Goal: Information Seeking & Learning: Understand process/instructions

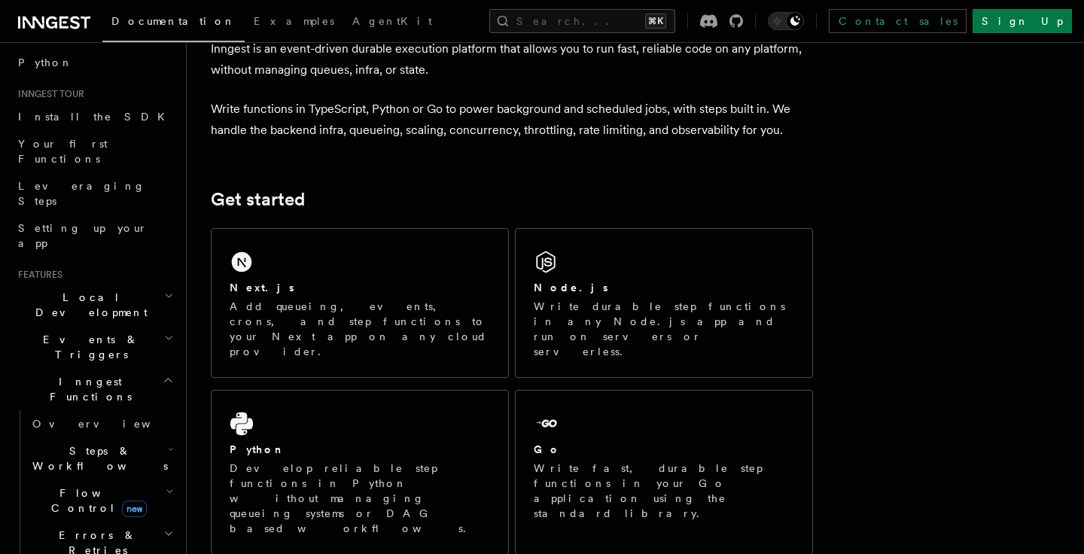
scroll to position [121, 0]
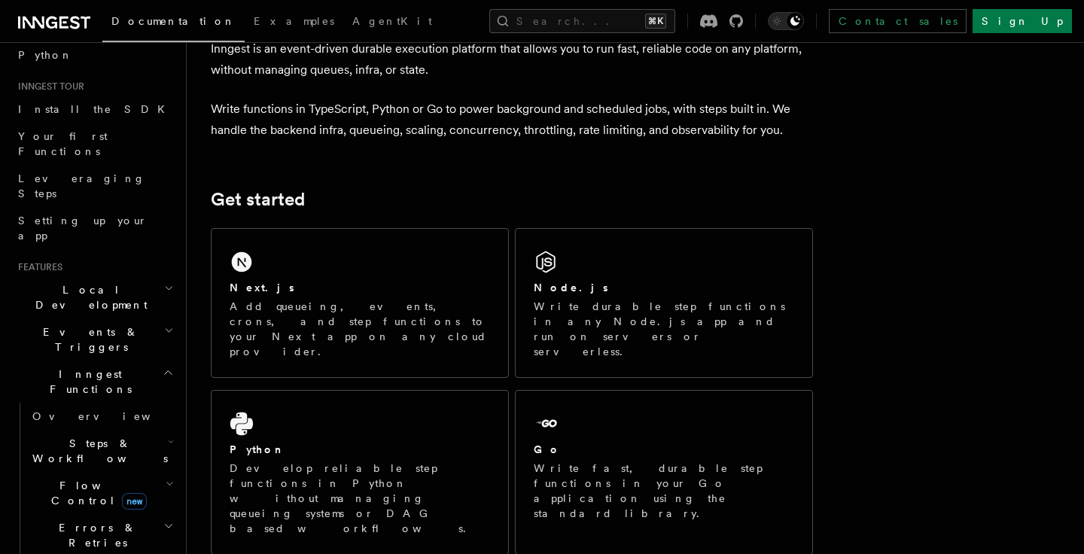
click at [103, 436] on span "Steps & Workflows" at bounding box center [97, 451] width 142 height 30
click at [90, 480] on span "Overview" at bounding box center [124, 486] width 155 height 12
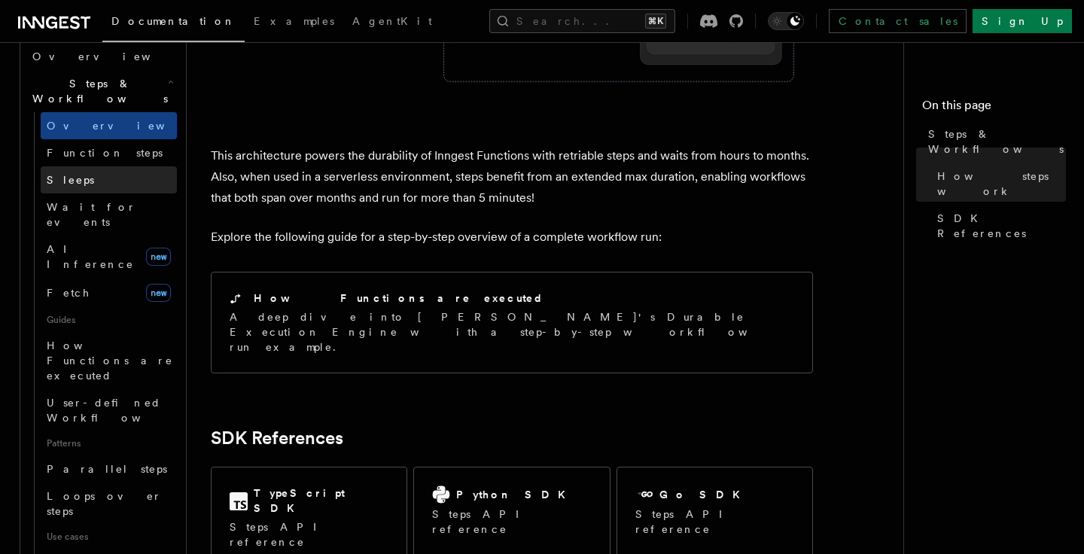
scroll to position [520, 0]
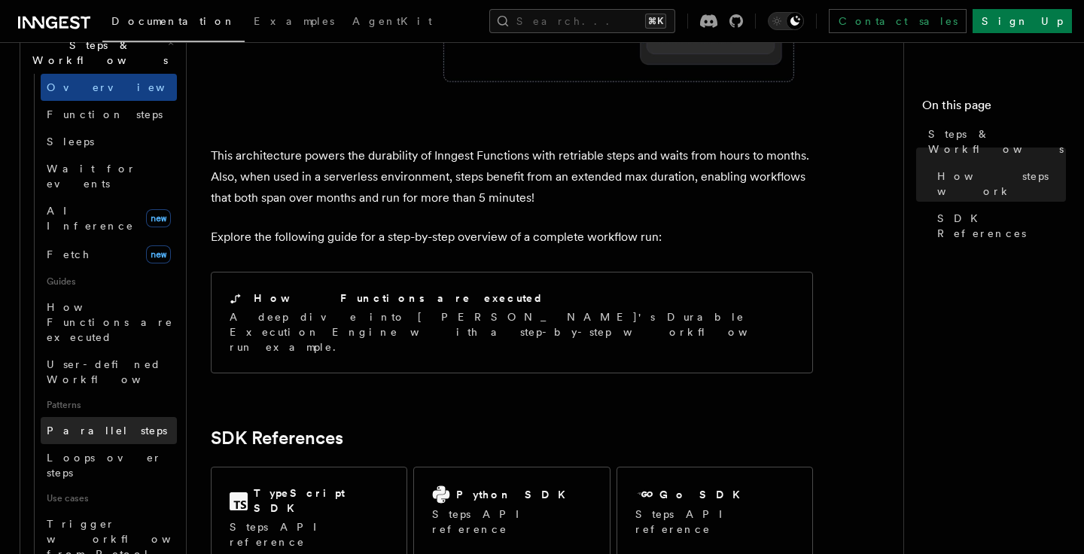
click at [122, 417] on link "Parallel steps" at bounding box center [109, 430] width 136 height 27
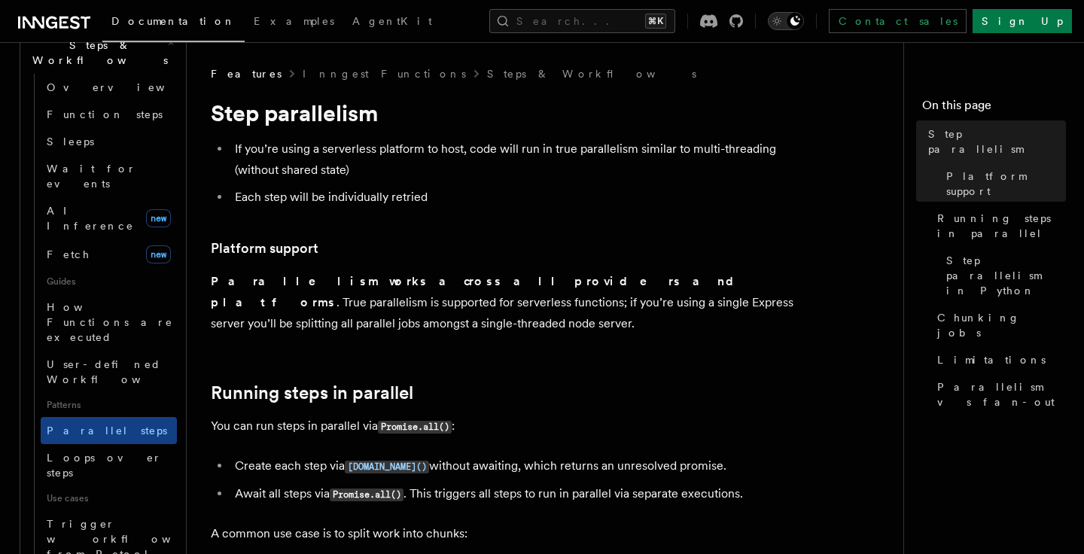
click at [785, 24] on icon "Toggle dark mode" at bounding box center [777, 21] width 15 height 15
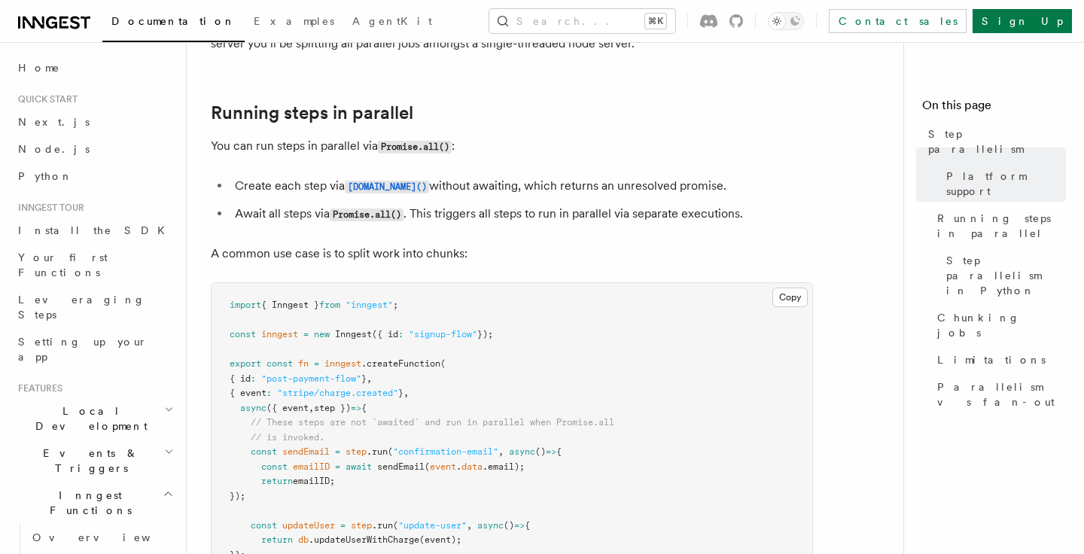
click at [91, 482] on h2 "Inngest Functions" at bounding box center [94, 503] width 165 height 42
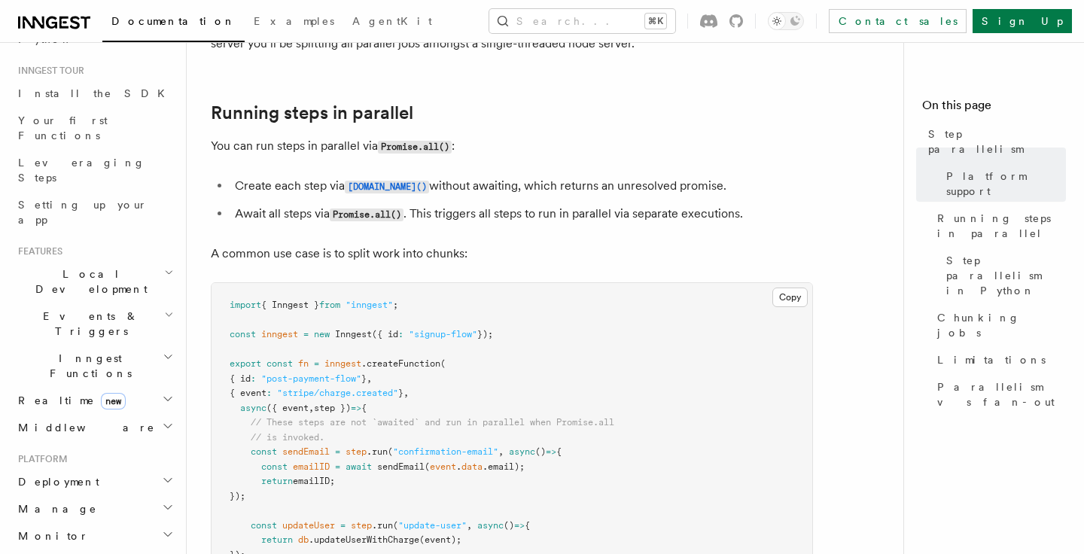
scroll to position [136, 0]
click at [108, 388] on h2 "Realtime new" at bounding box center [94, 401] width 165 height 27
click at [90, 415] on link "Overview" at bounding box center [101, 428] width 151 height 27
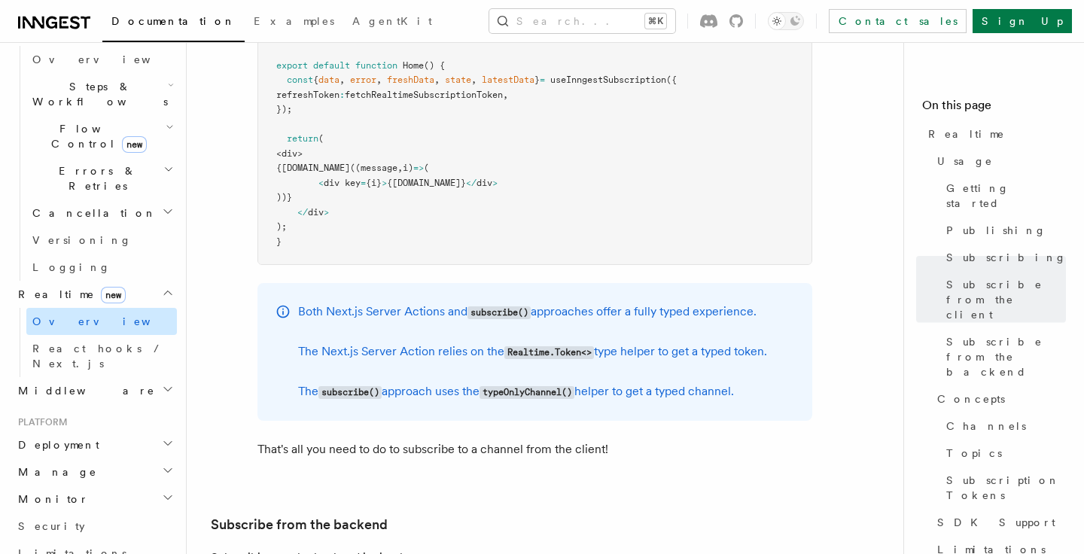
scroll to position [2637, 0]
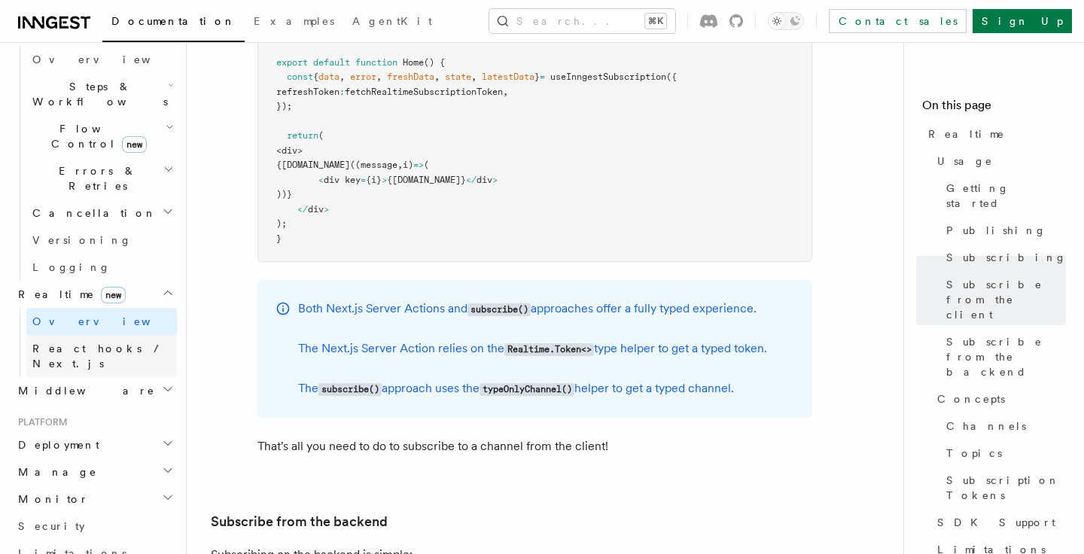
click at [87, 343] on span "React hooks / Next.js" at bounding box center [98, 356] width 133 height 27
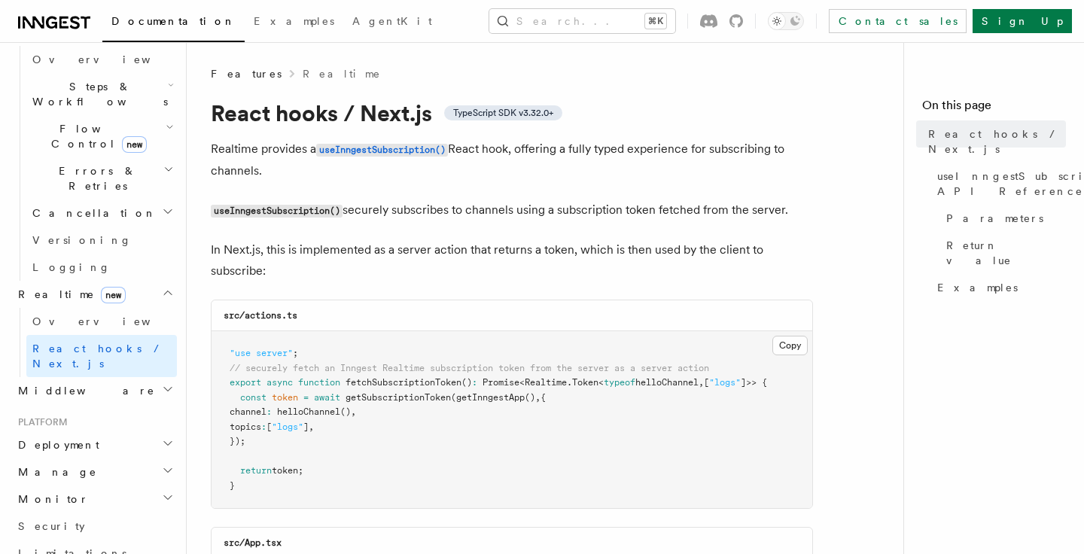
click at [92, 377] on h2 "Middleware" at bounding box center [94, 390] width 165 height 27
click at [84, 404] on link "Overview" at bounding box center [101, 417] width 151 height 27
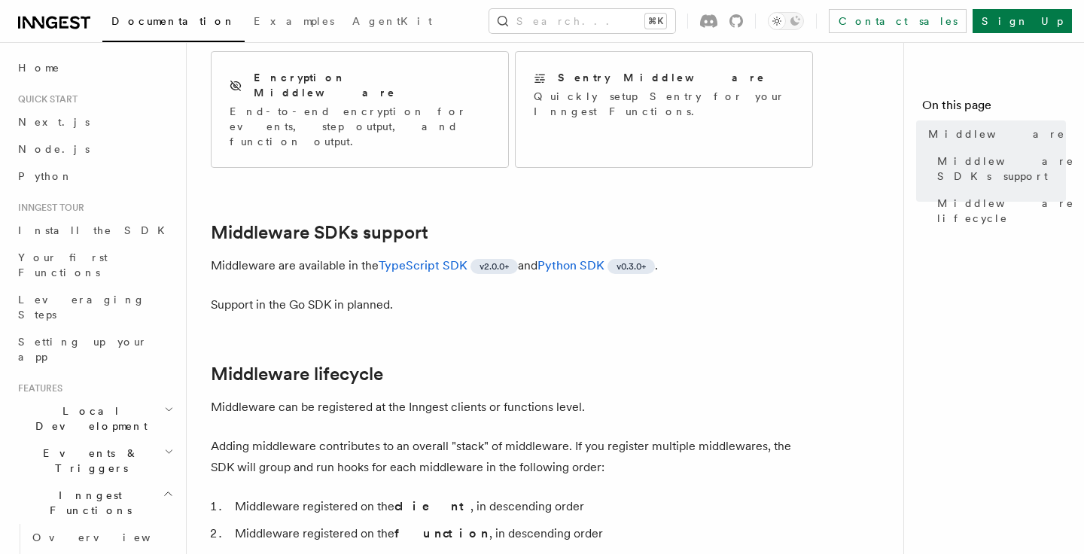
scroll to position [305, 0]
click at [145, 19] on span "Documentation" at bounding box center [173, 21] width 124 height 12
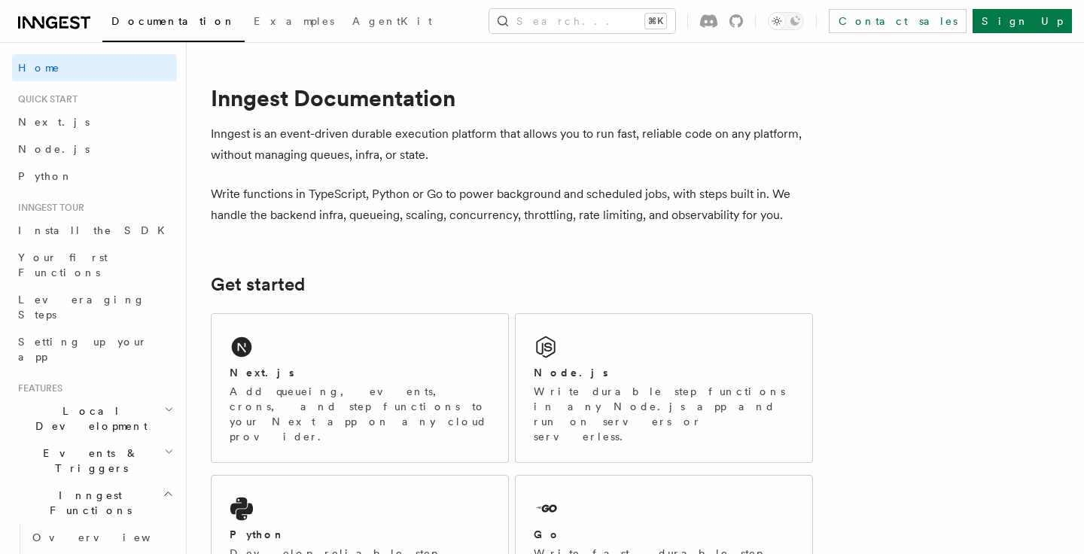
click at [145, 19] on span "Documentation" at bounding box center [173, 21] width 124 height 12
click at [60, 19] on icon at bounding box center [63, 23] width 9 height 12
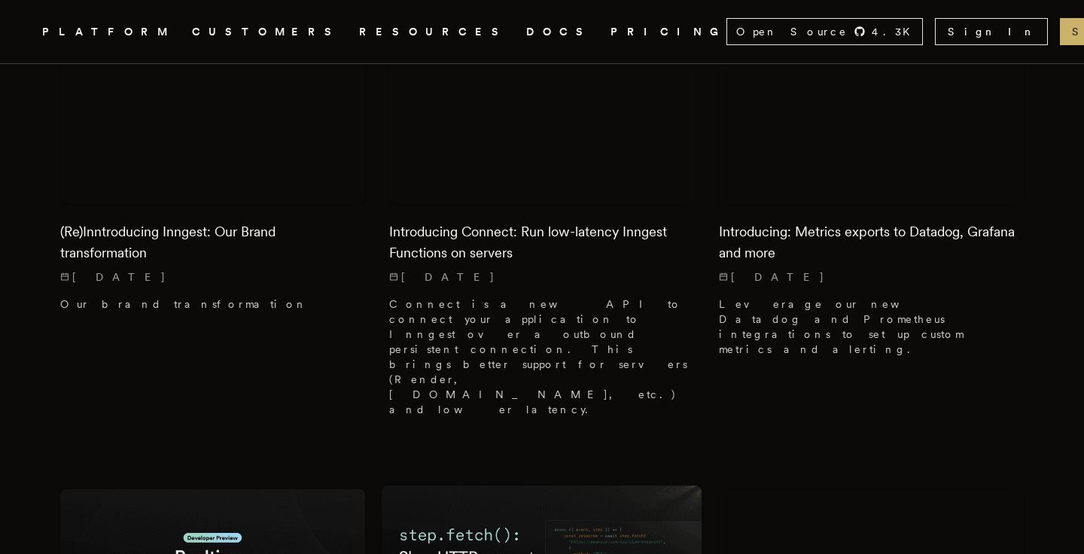
scroll to position [2044, 0]
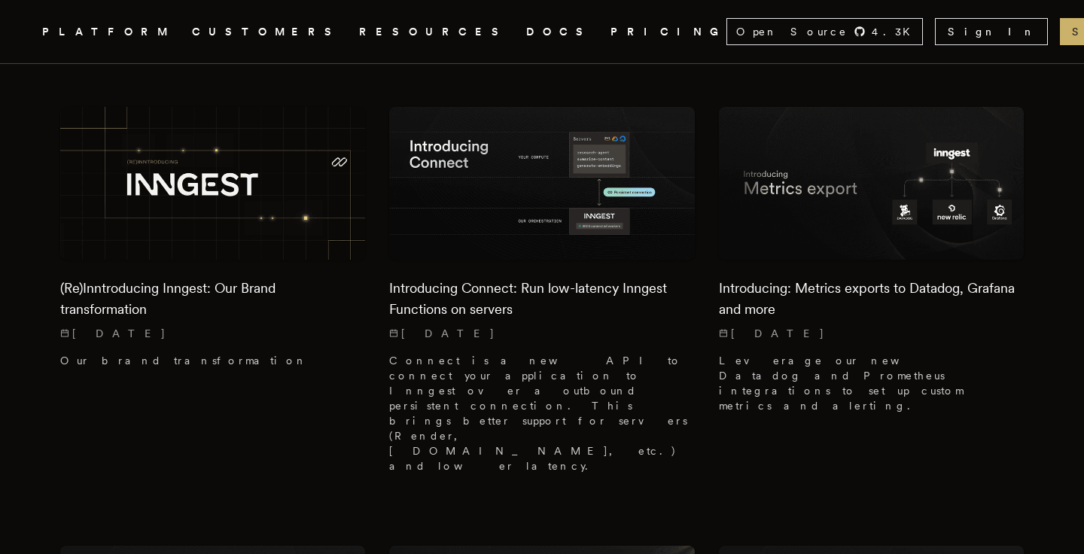
click at [526, 28] on link "DOCS" at bounding box center [559, 32] width 66 height 19
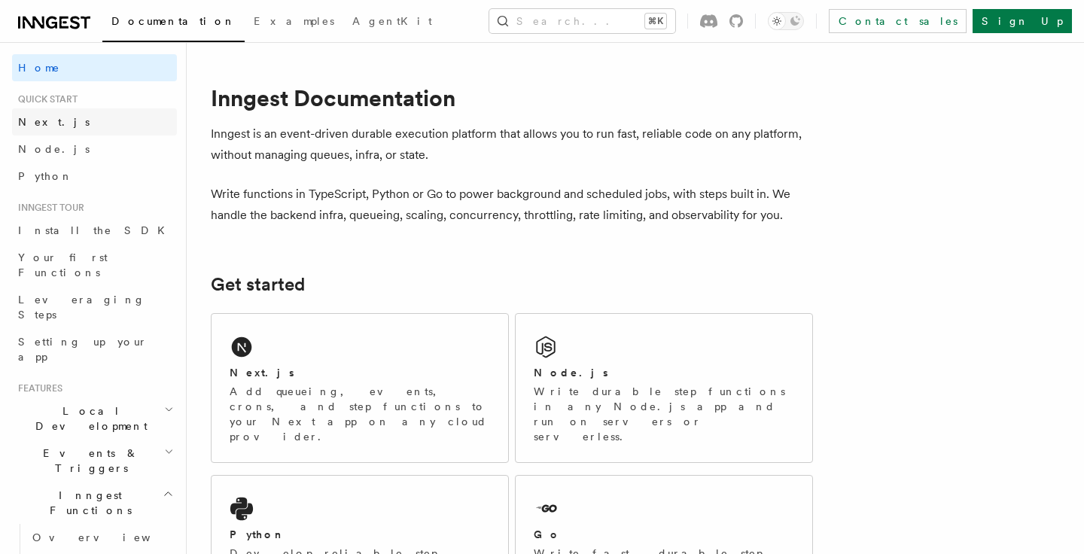
click at [29, 127] on span "Next.js" at bounding box center [54, 122] width 72 height 12
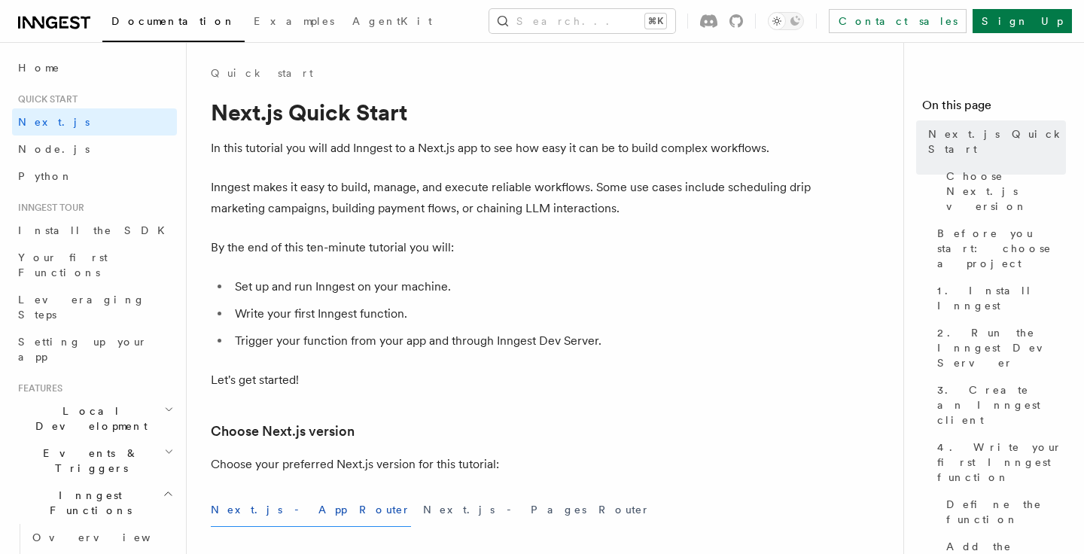
click at [306, 307] on li "Write your first Inngest function." at bounding box center [521, 313] width 583 height 21
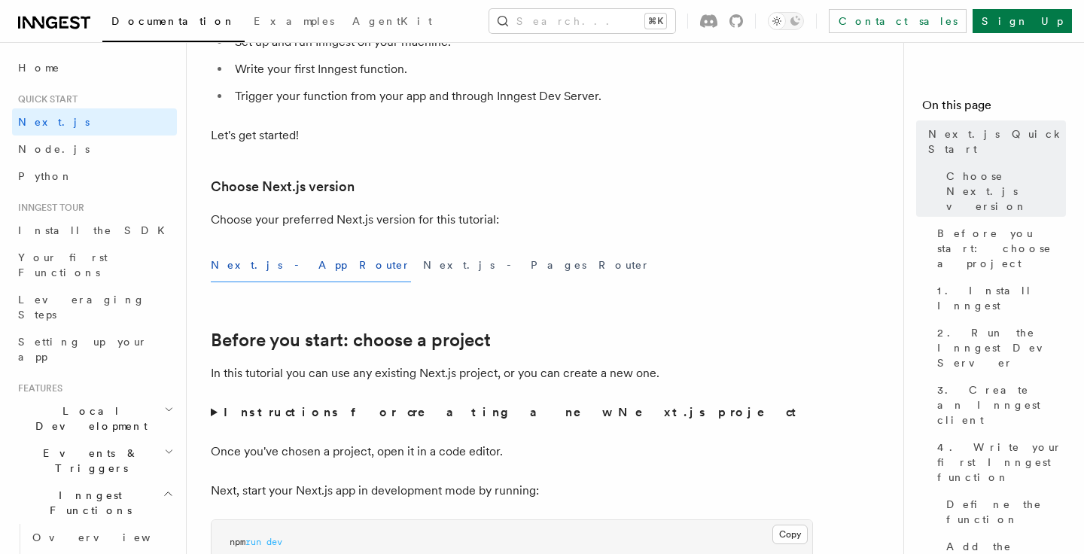
scroll to position [266, 0]
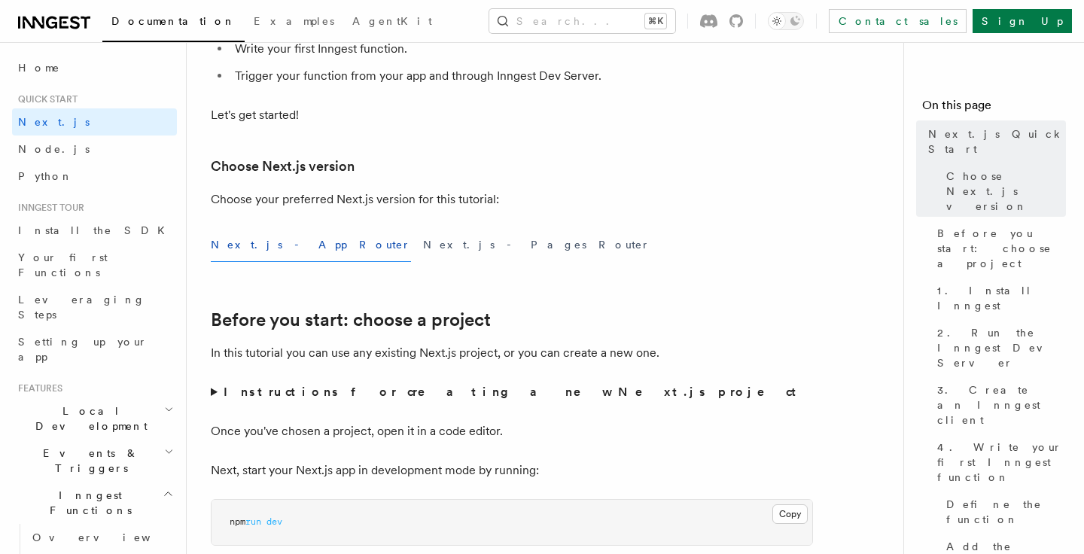
click at [281, 395] on strong "Instructions for creating a new Next.js project" at bounding box center [513, 392] width 579 height 14
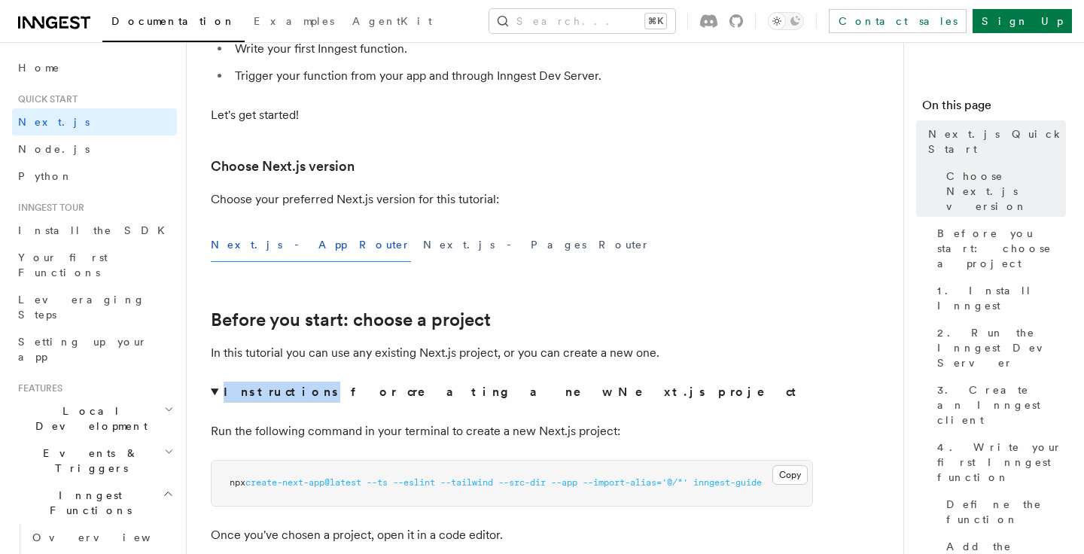
click at [281, 395] on strong "Instructions for creating a new Next.js project" at bounding box center [513, 392] width 579 height 14
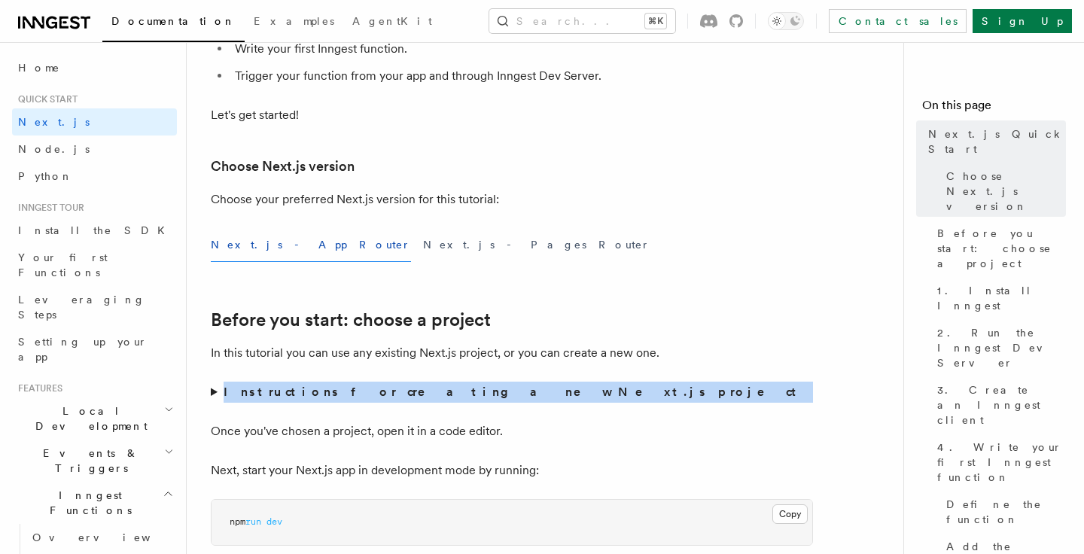
click at [281, 395] on strong "Instructions for creating a new Next.js project" at bounding box center [513, 392] width 579 height 14
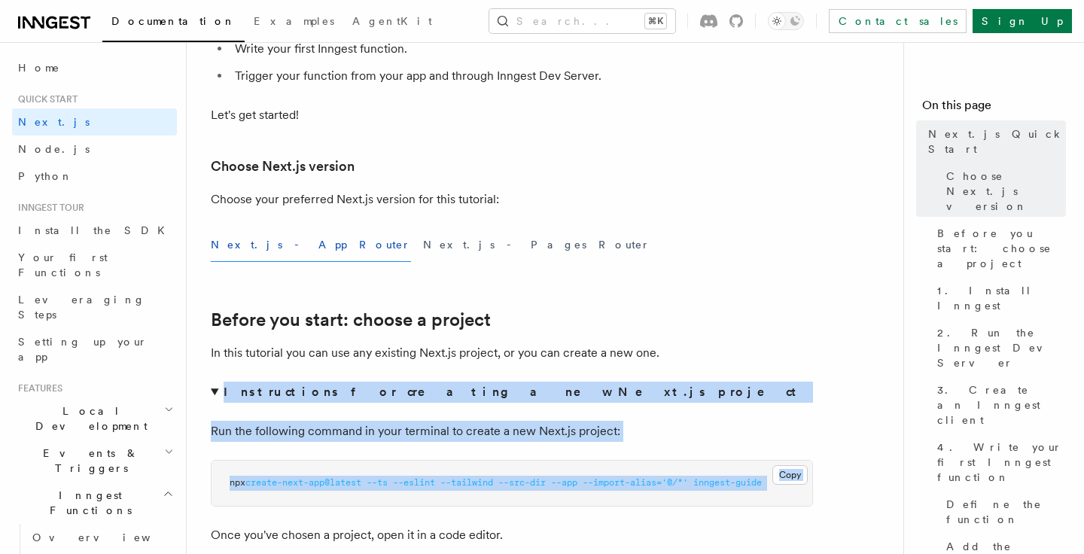
click at [281, 395] on strong "Instructions for creating a new Next.js project" at bounding box center [513, 392] width 579 height 14
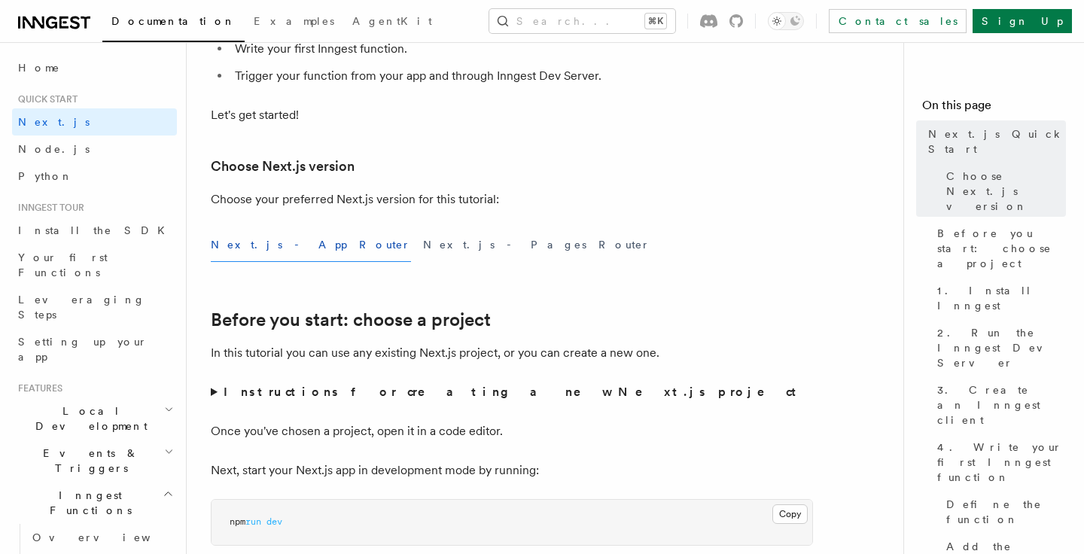
click at [212, 394] on summary "Instructions for creating a new Next.js project" at bounding box center [512, 392] width 602 height 21
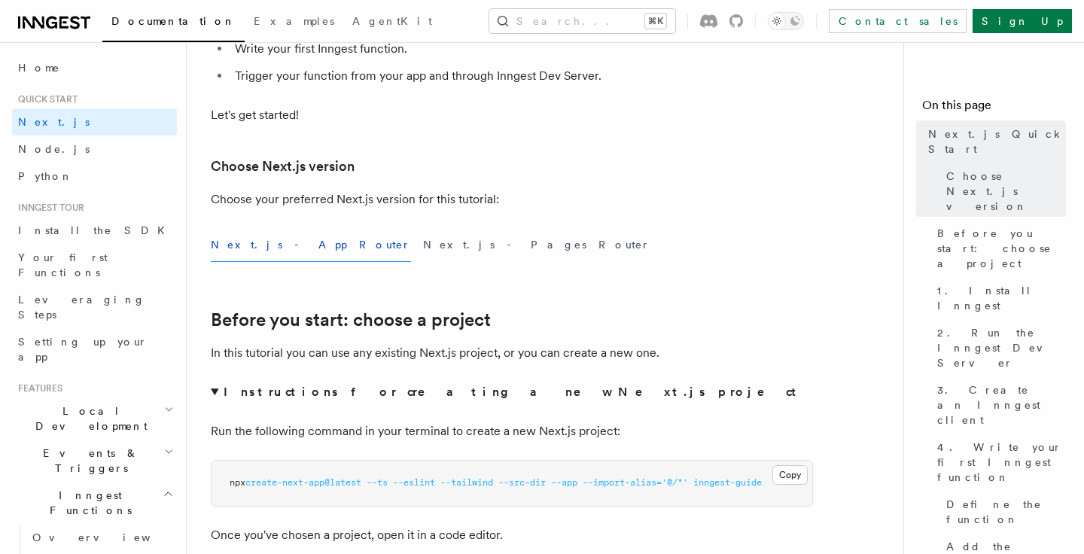
click at [215, 391] on summary "Instructions for creating a new Next.js project" at bounding box center [512, 392] width 602 height 21
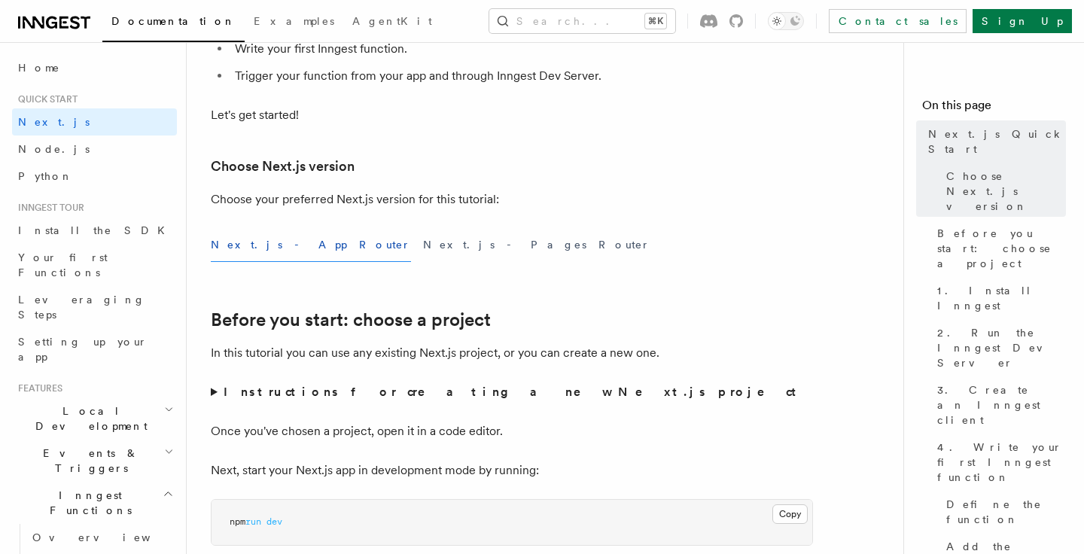
click at [215, 391] on summary "Instructions for creating a new Next.js project" at bounding box center [512, 392] width 602 height 21
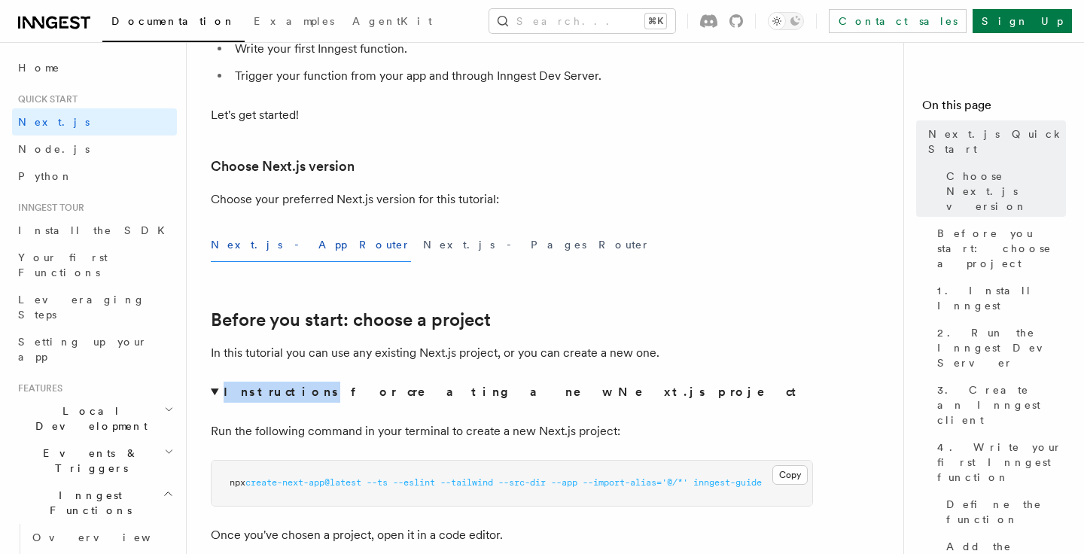
click at [215, 391] on summary "Instructions for creating a new Next.js project" at bounding box center [512, 392] width 602 height 21
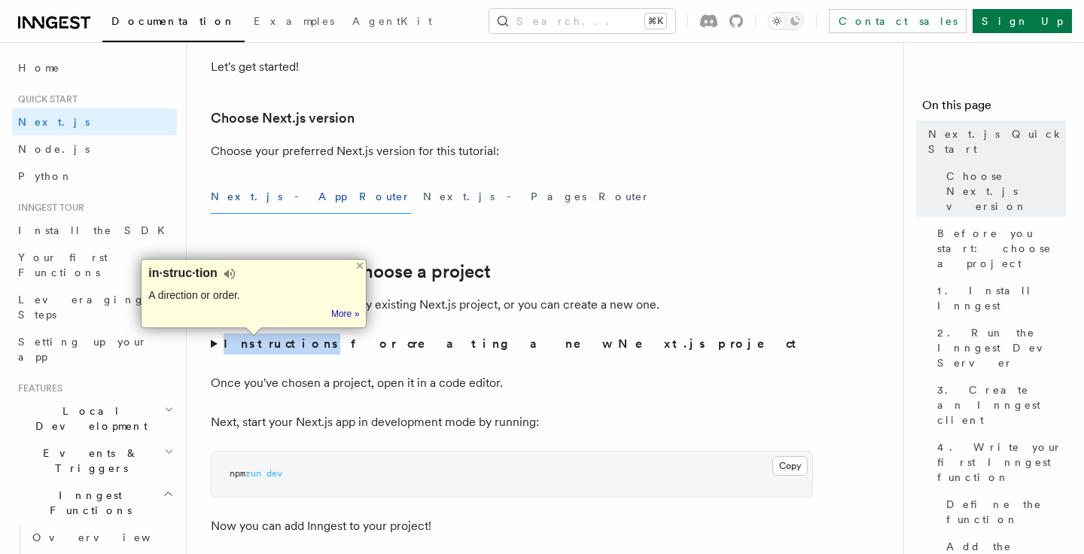
click at [428, 382] on p "Once you've chosen a project, open it in a code editor." at bounding box center [512, 383] width 602 height 21
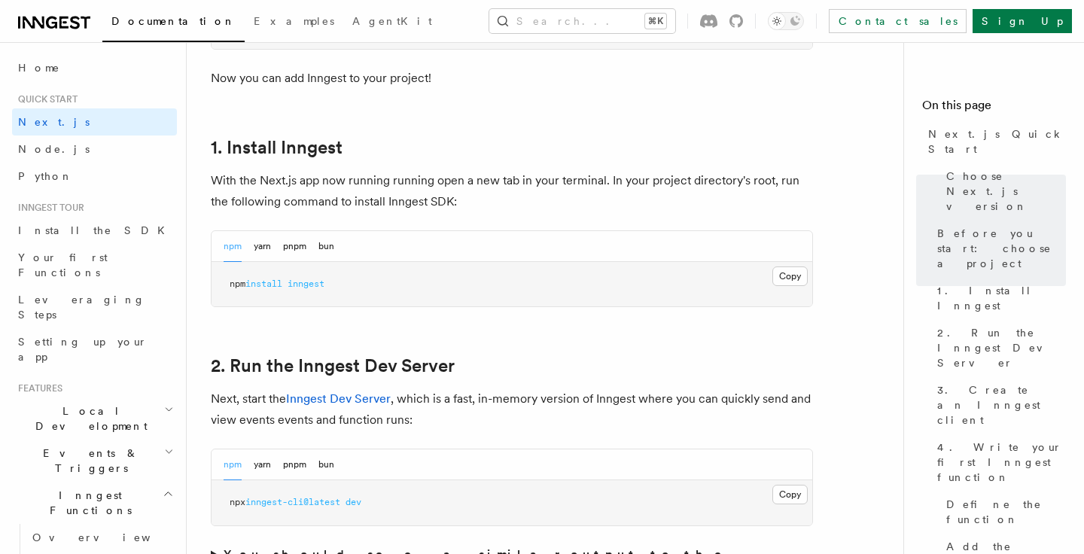
scroll to position [803, 0]
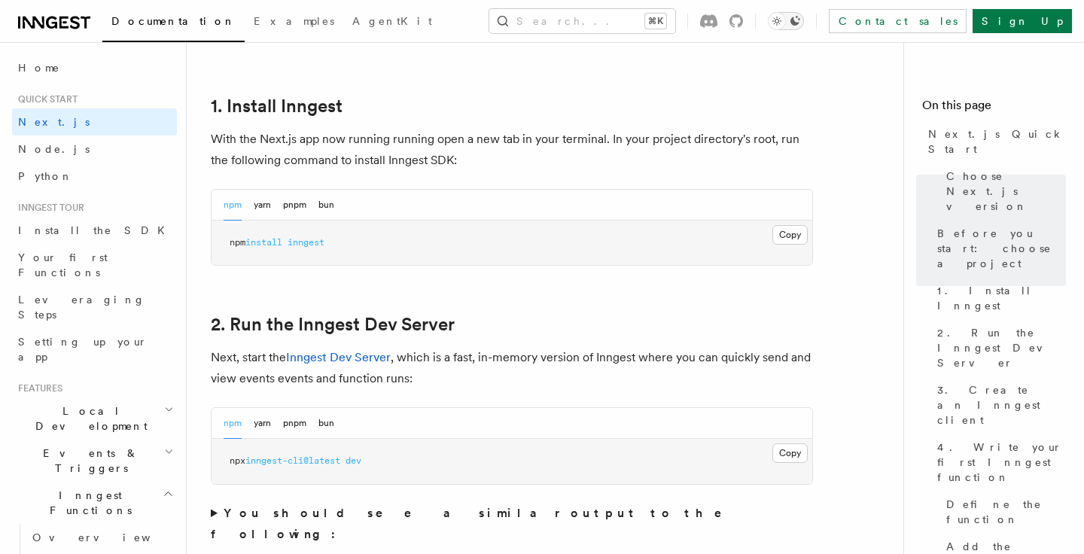
click at [804, 12] on button "Toggle dark mode" at bounding box center [786, 21] width 36 height 18
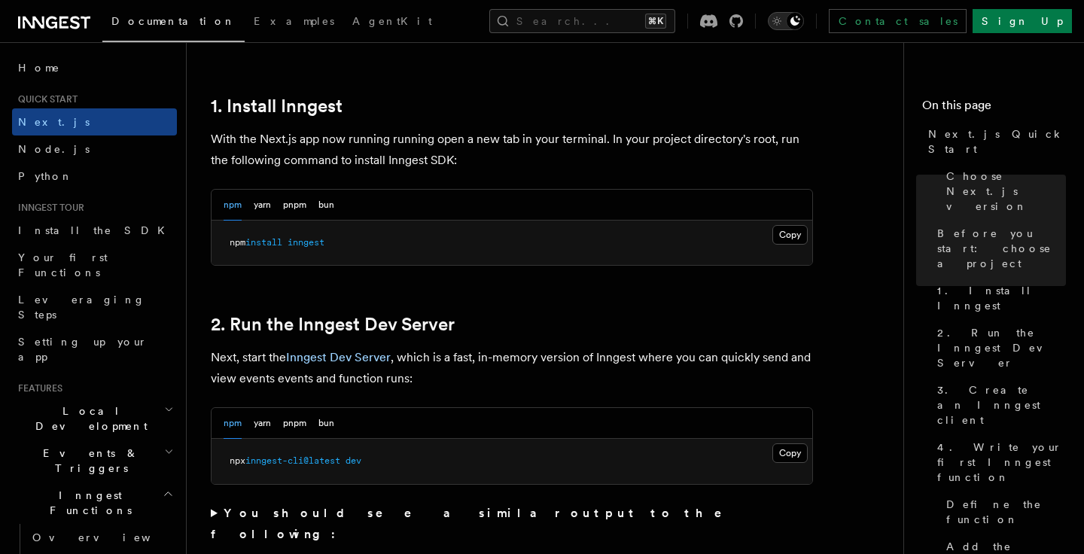
click at [785, 23] on icon "Toggle dark mode" at bounding box center [777, 21] width 15 height 15
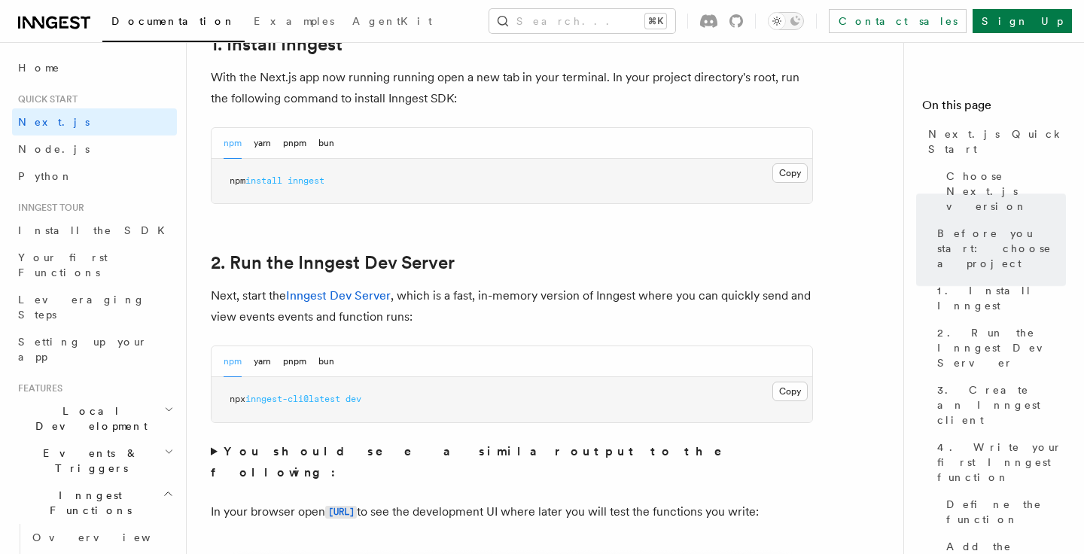
scroll to position [973, 0]
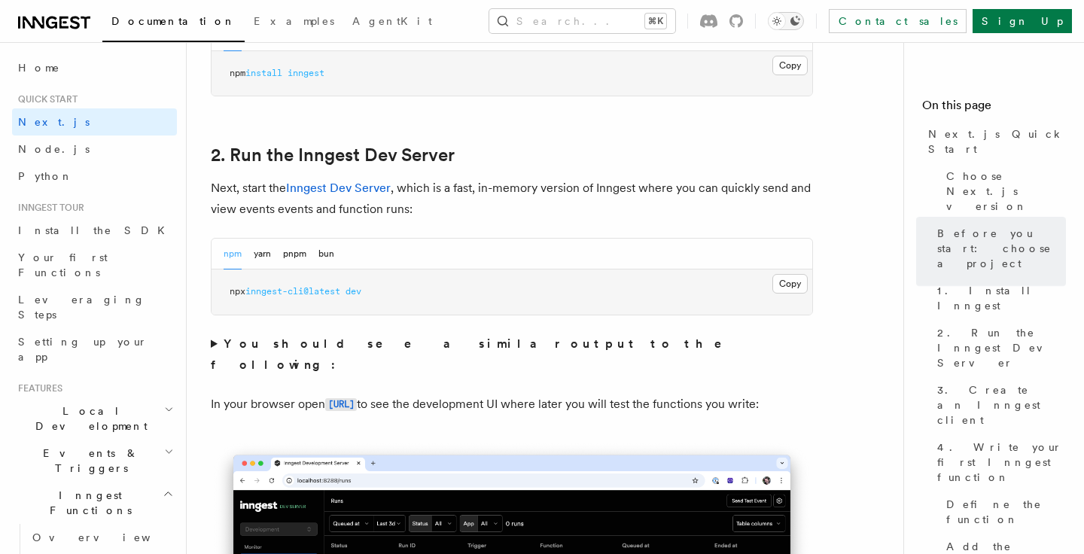
click at [800, 17] on icon "Toggle dark mode" at bounding box center [796, 21] width 10 height 10
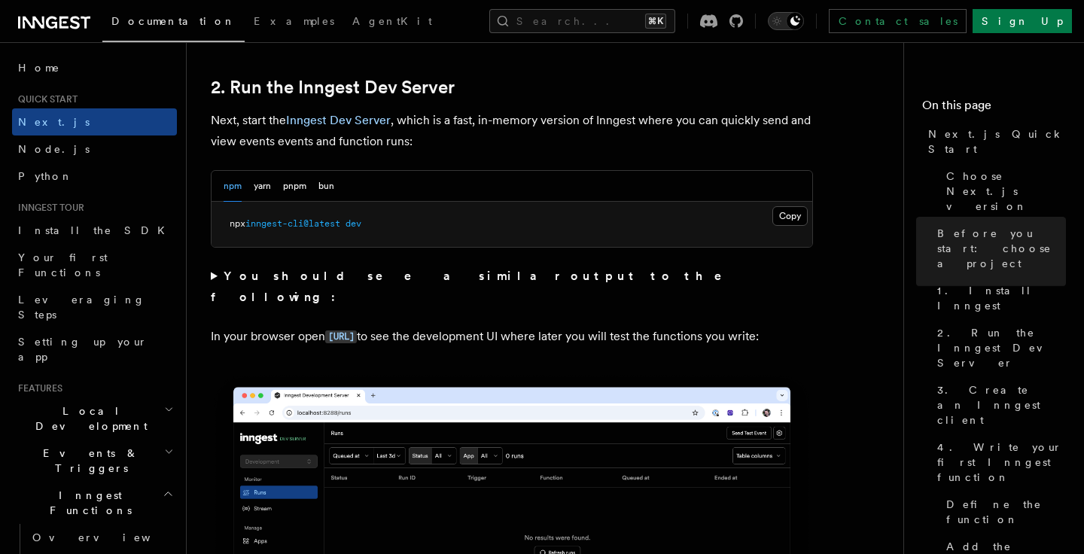
scroll to position [1067, 0]
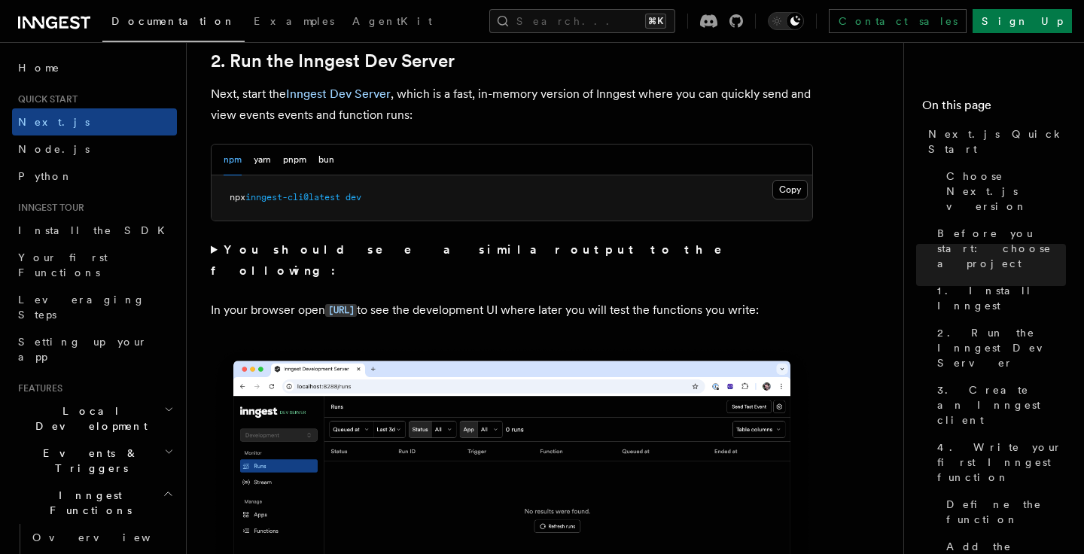
click at [212, 248] on summary "You should see a similar output to the following:" at bounding box center [512, 260] width 602 height 42
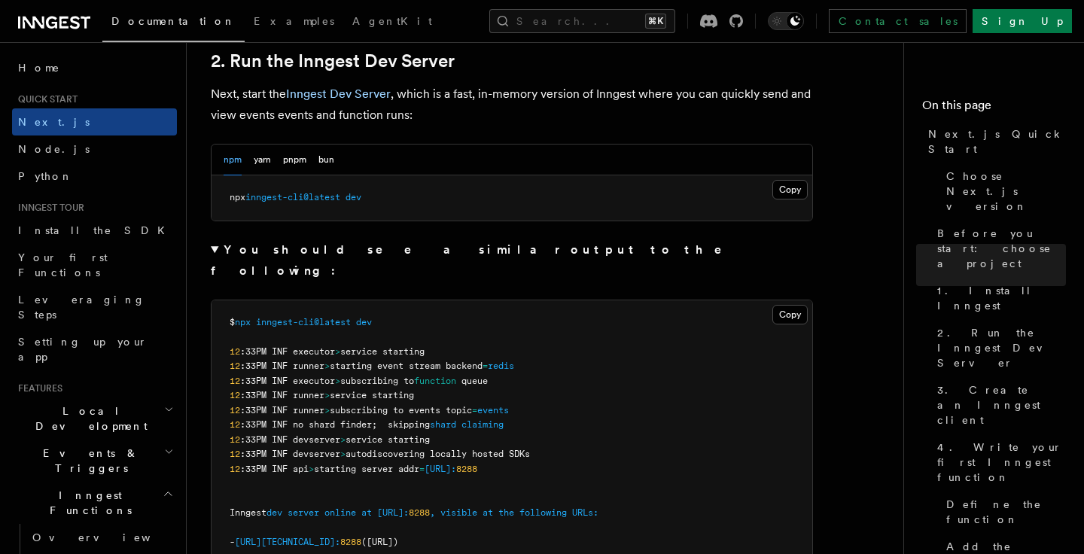
click at [215, 248] on summary "You should see a similar output to the following:" at bounding box center [512, 260] width 602 height 42
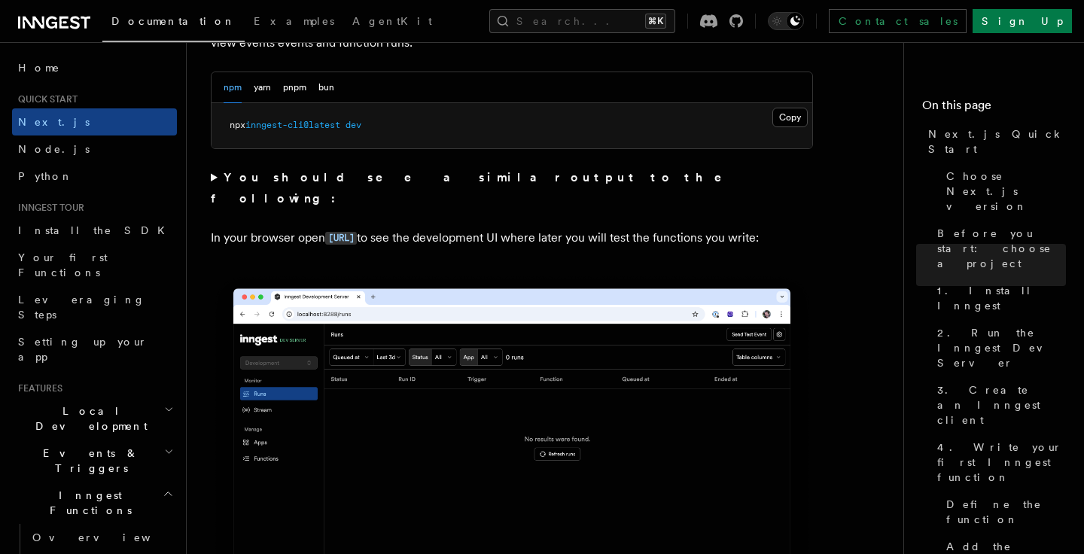
scroll to position [1138, 0]
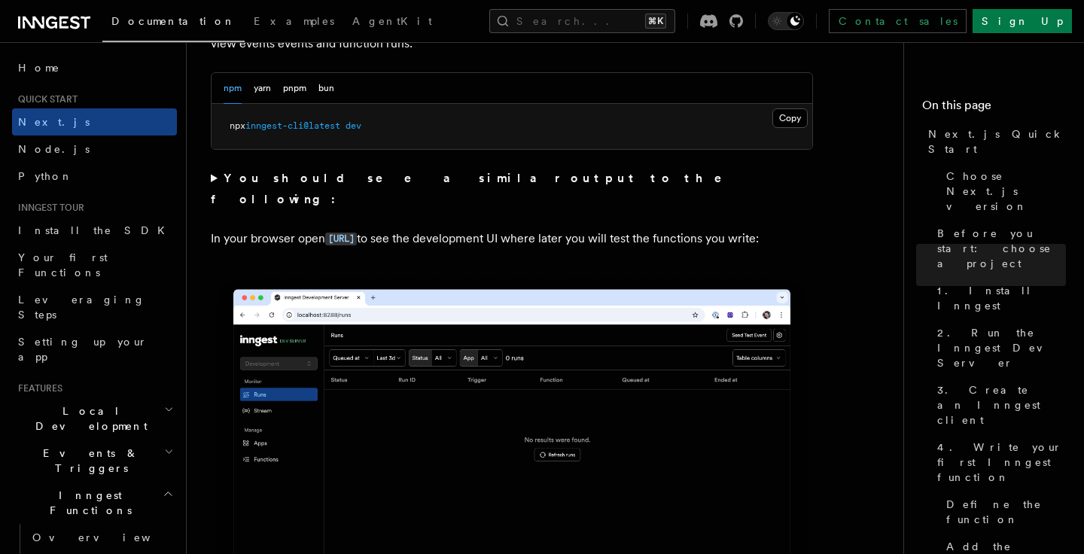
drag, startPoint x: 265, startPoint y: 237, endPoint x: 210, endPoint y: 210, distance: 61.3
click at [211, 228] on p "In your browser open [URL] to see the development UI where later you will test …" at bounding box center [512, 239] width 602 height 22
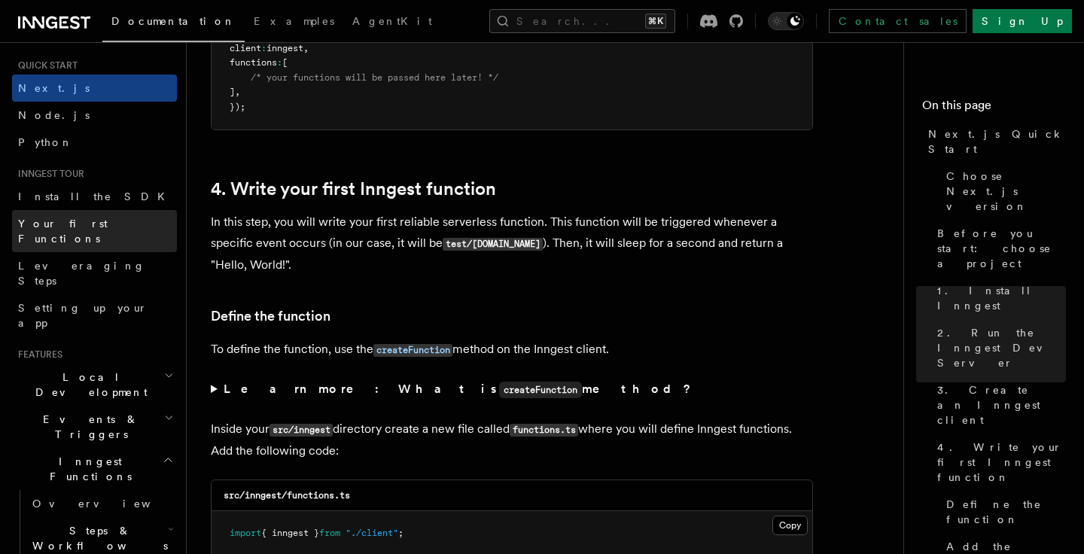
scroll to position [41, 0]
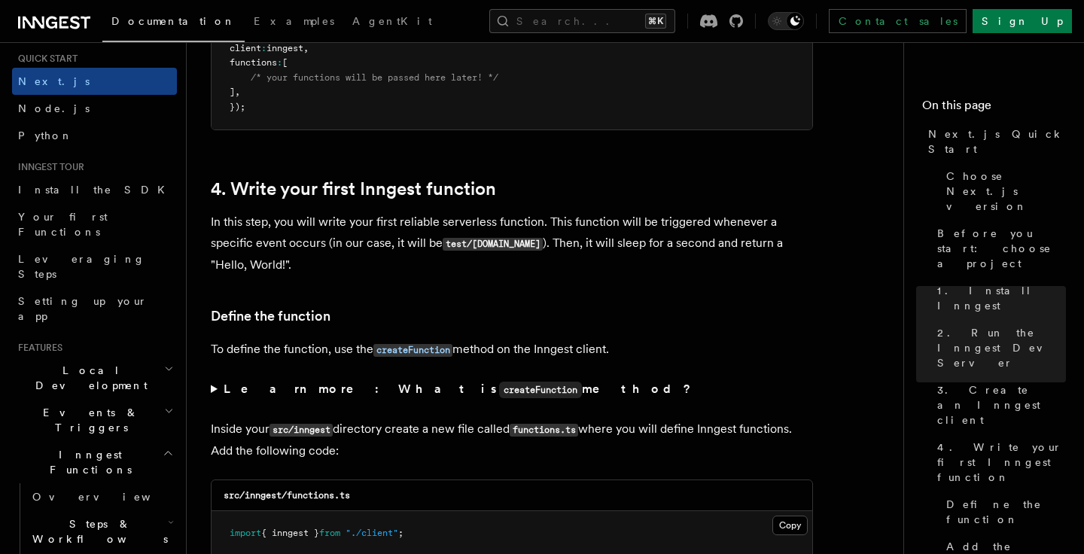
click at [68, 363] on span "Local Development" at bounding box center [88, 378] width 152 height 30
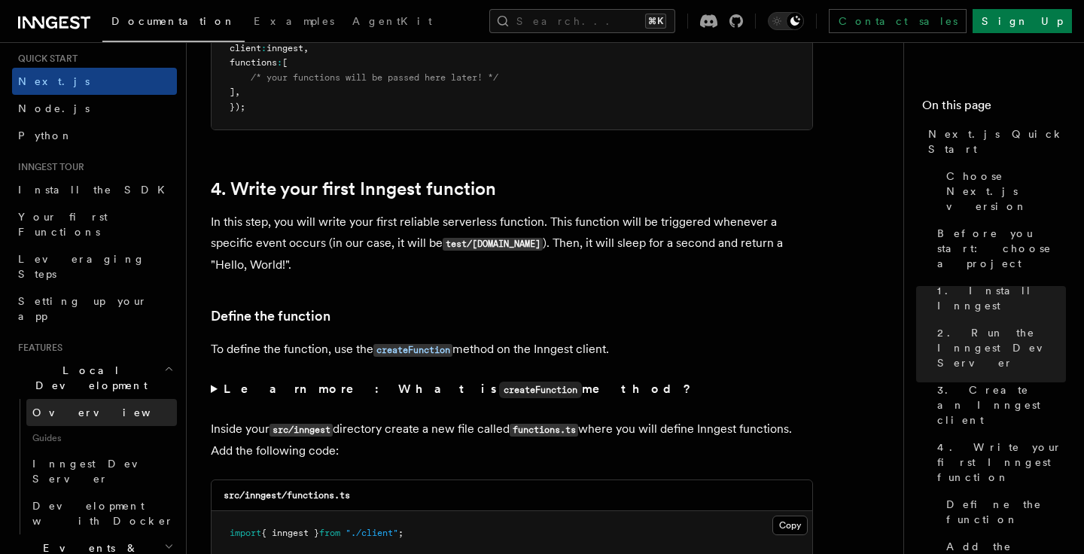
click at [64, 407] on span "Overview" at bounding box center [109, 413] width 155 height 12
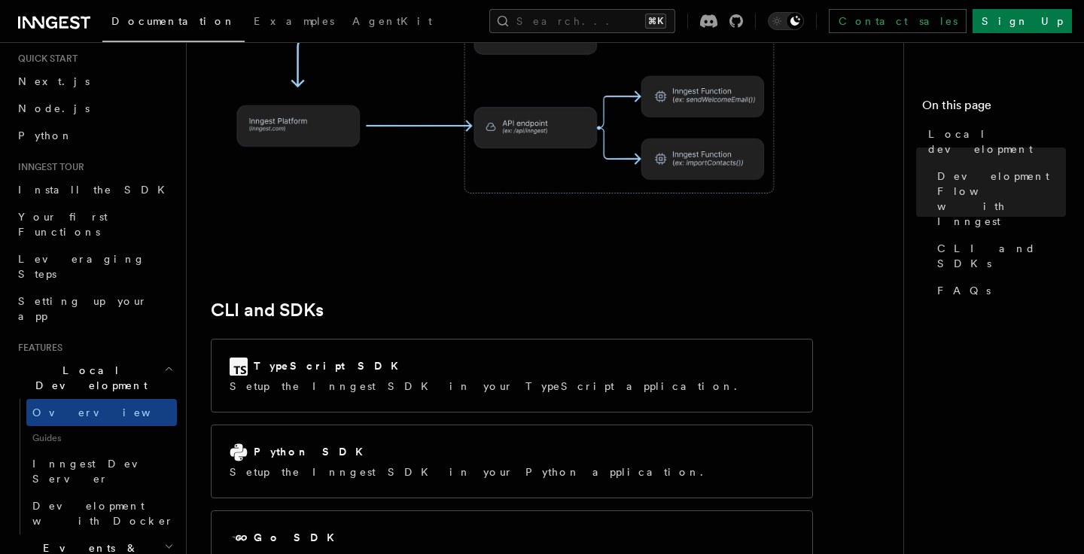
scroll to position [1979, 0]
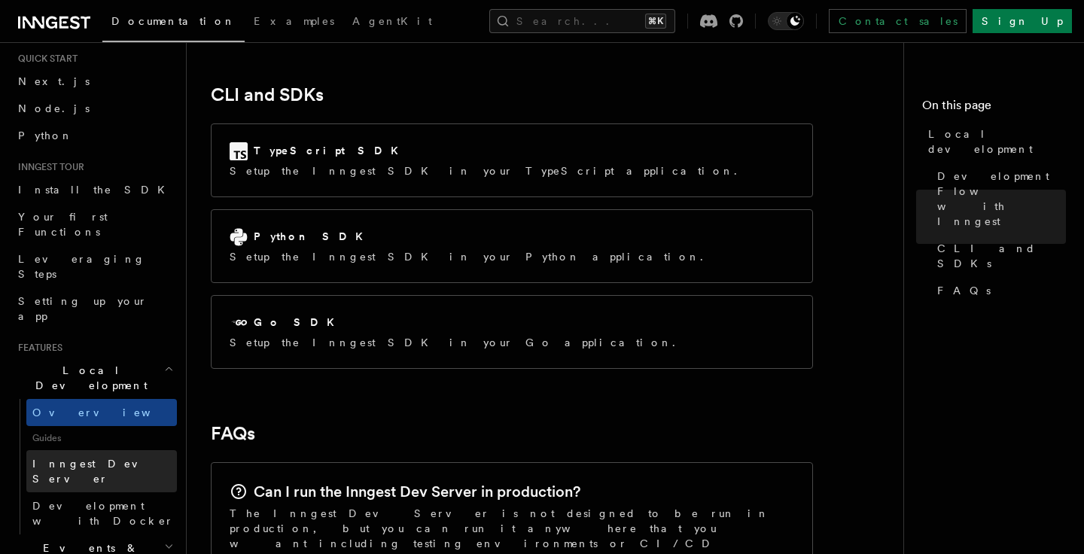
click at [55, 458] on span "Inngest Dev Server" at bounding box center [96, 471] width 129 height 27
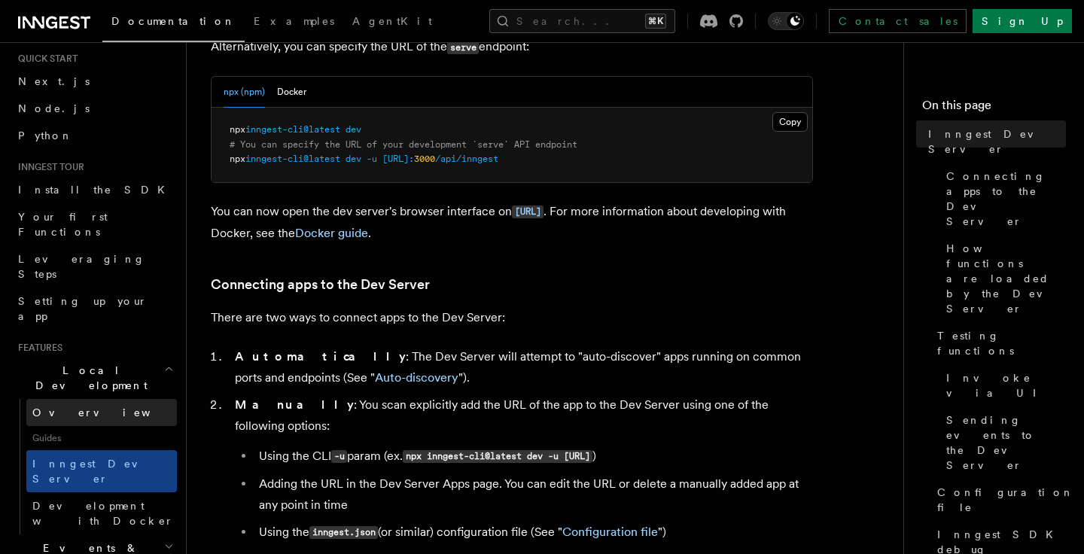
scroll to position [299, 0]
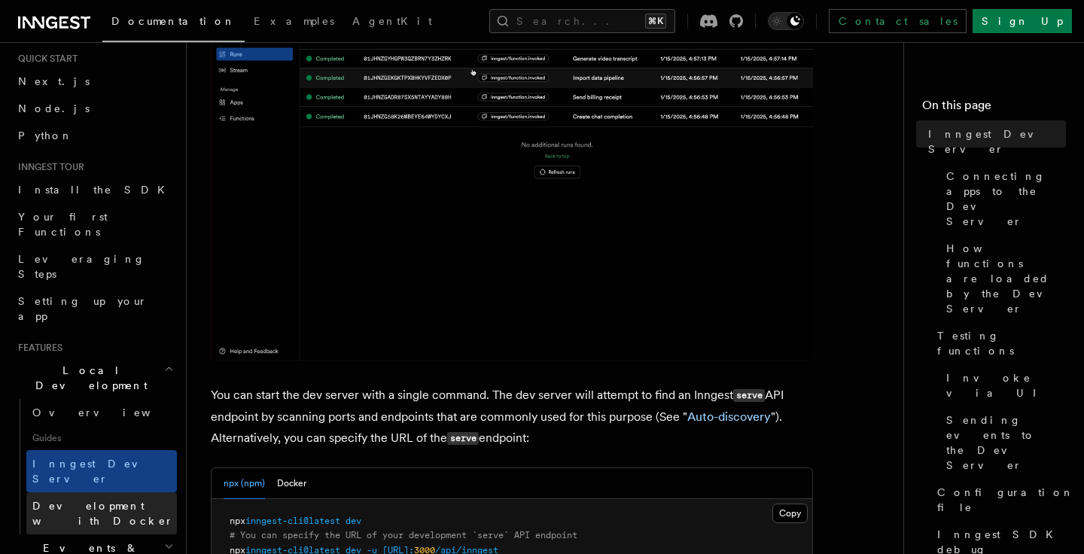
click at [59, 498] on span "Development with Docker" at bounding box center [104, 513] width 145 height 30
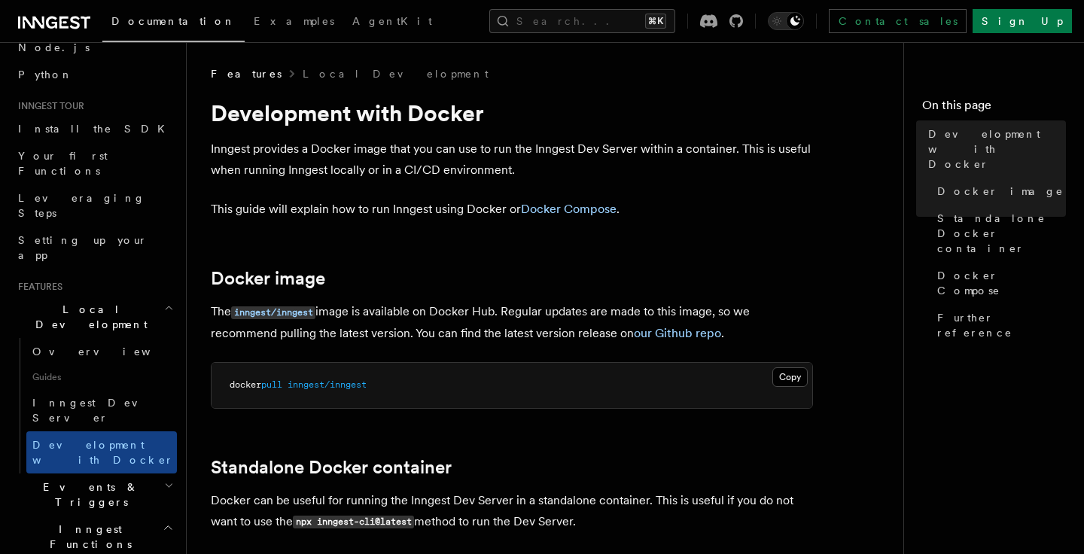
scroll to position [109, 0]
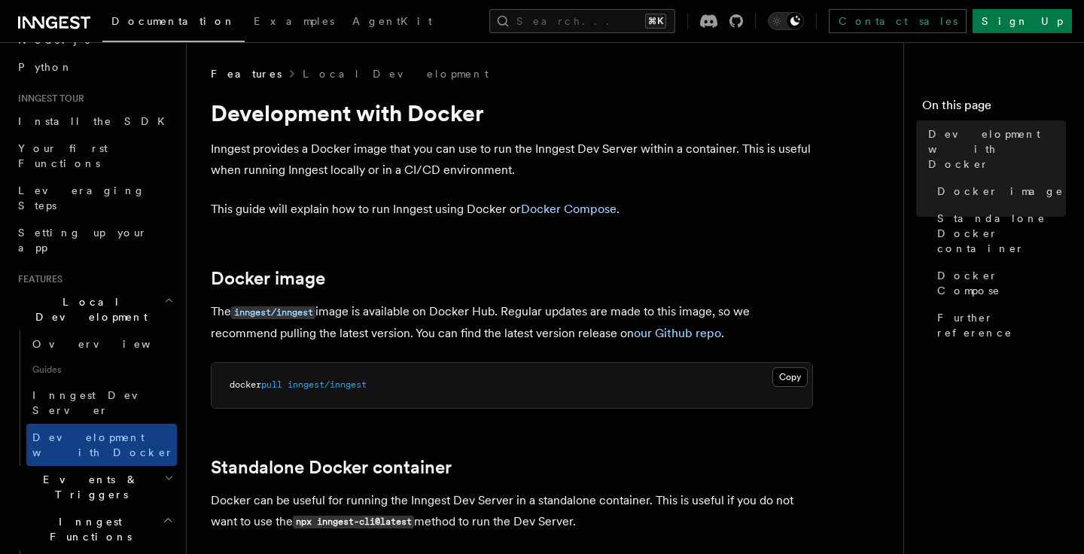
click at [150, 466] on h2 "Events & Triggers" at bounding box center [94, 487] width 165 height 42
click at [782, 372] on button "Copy Copied" at bounding box center [790, 377] width 35 height 20
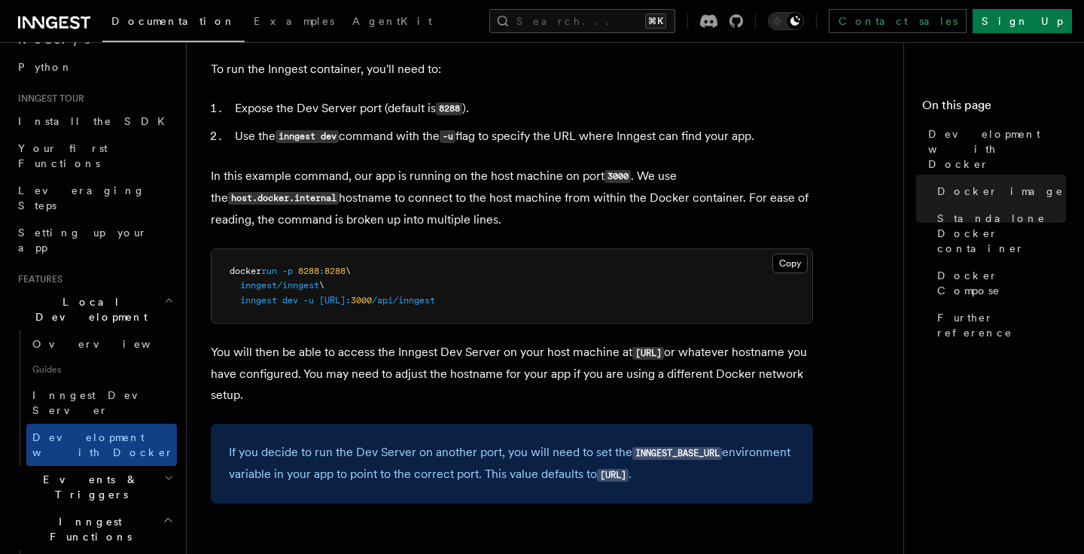
scroll to position [501, 0]
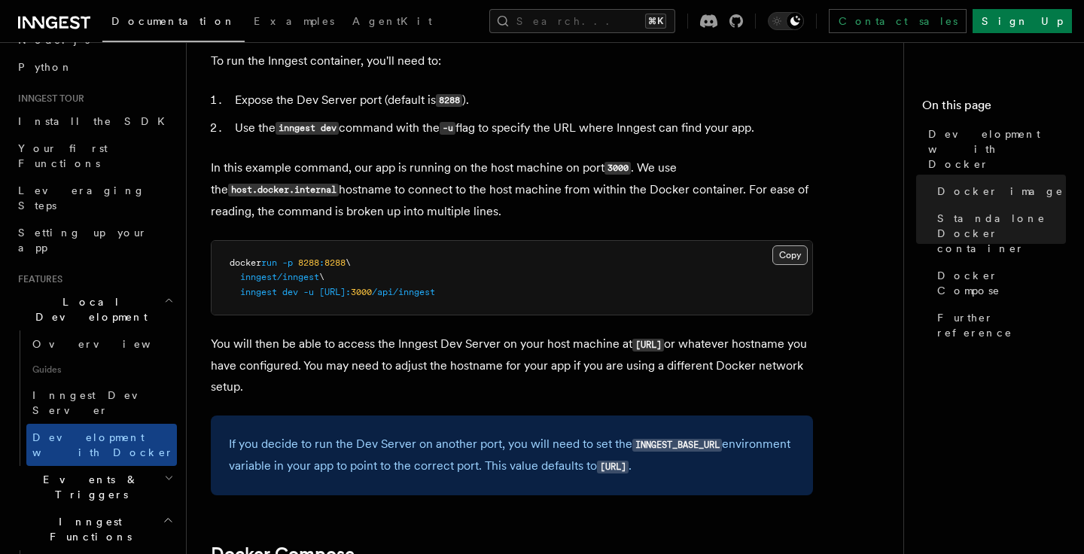
click at [793, 255] on button "Copy Copied" at bounding box center [790, 255] width 35 height 20
drag, startPoint x: 354, startPoint y: 264, endPoint x: 225, endPoint y: 270, distance: 128.9
click at [225, 270] on pre "docker run -p 8288 : 8288 \ inngest/inngest \ inngest dev -u [URL]: 3000 /api/i…" at bounding box center [512, 278] width 601 height 75
copy span "docker run -p 8288 : 8288"
drag, startPoint x: 322, startPoint y: 281, endPoint x: 243, endPoint y: 282, distance: 78.3
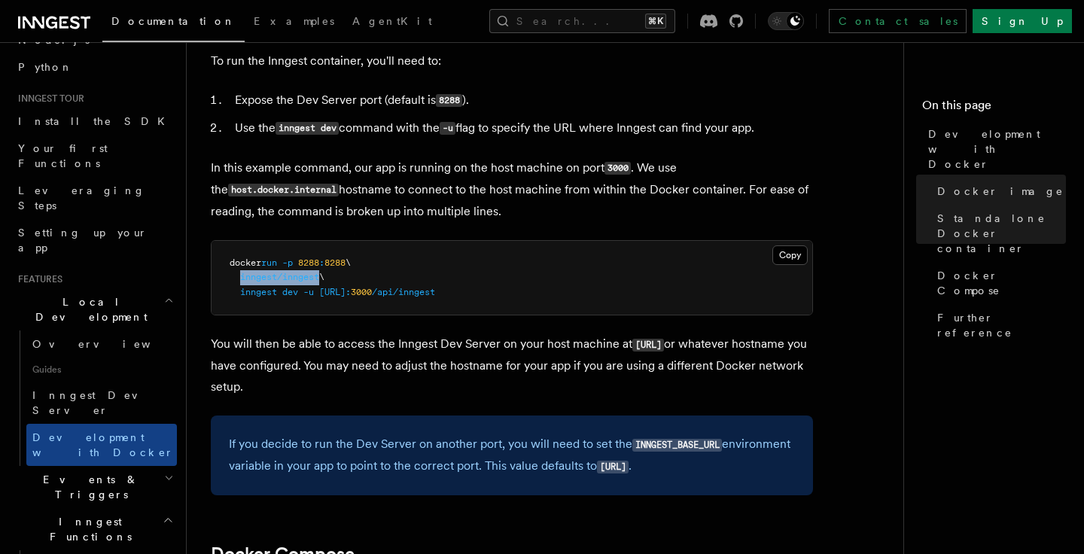
click at [242, 282] on span "inngest/inngest \" at bounding box center [277, 277] width 95 height 11
copy span "inngest/inngest"
drag, startPoint x: 242, startPoint y: 295, endPoint x: 560, endPoint y: 296, distance: 318.5
click at [560, 296] on pre "docker run -p 8288 : 8288 \ inngest/inngest \ inngest dev -u [URL]: 3000 /api/i…" at bounding box center [512, 278] width 601 height 75
copy span "inngest dev -u [URL]: 3000 /api/inngest"
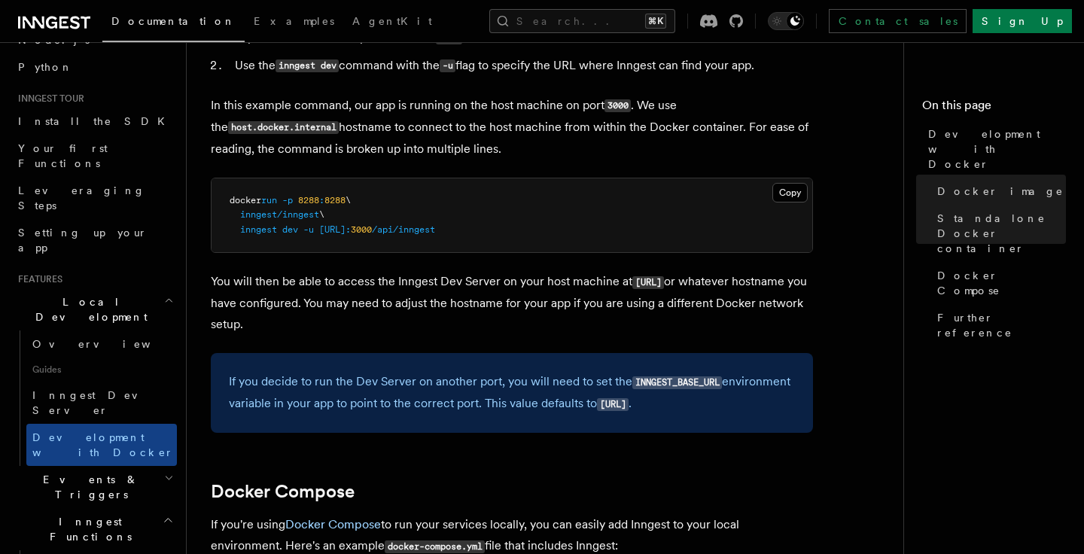
click at [513, 210] on pre "docker run -p 8288 : 8288 \ inngest/inngest \ inngest dev -u [URL]: 3000 /api/i…" at bounding box center [512, 215] width 601 height 75
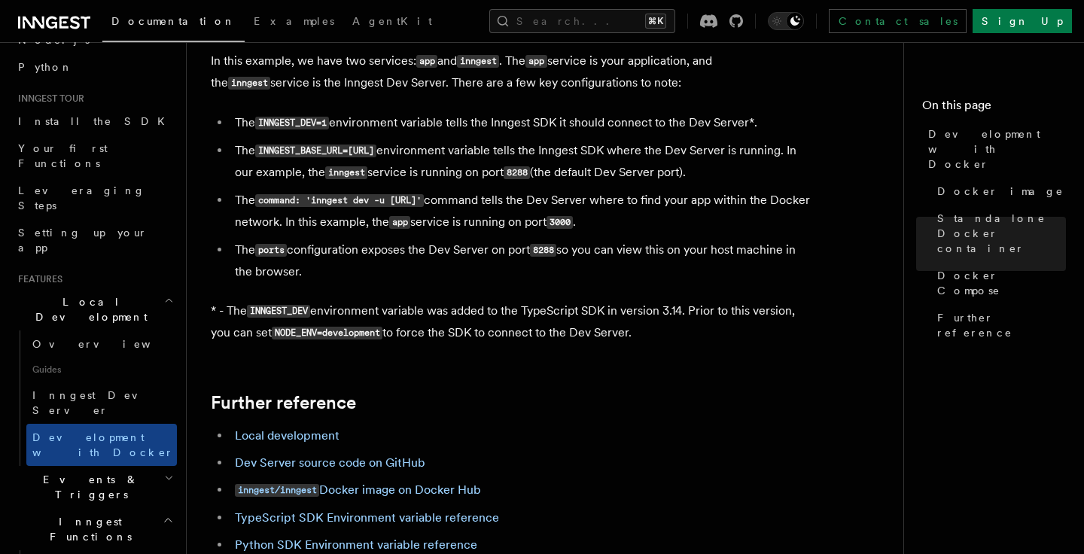
scroll to position [184, 0]
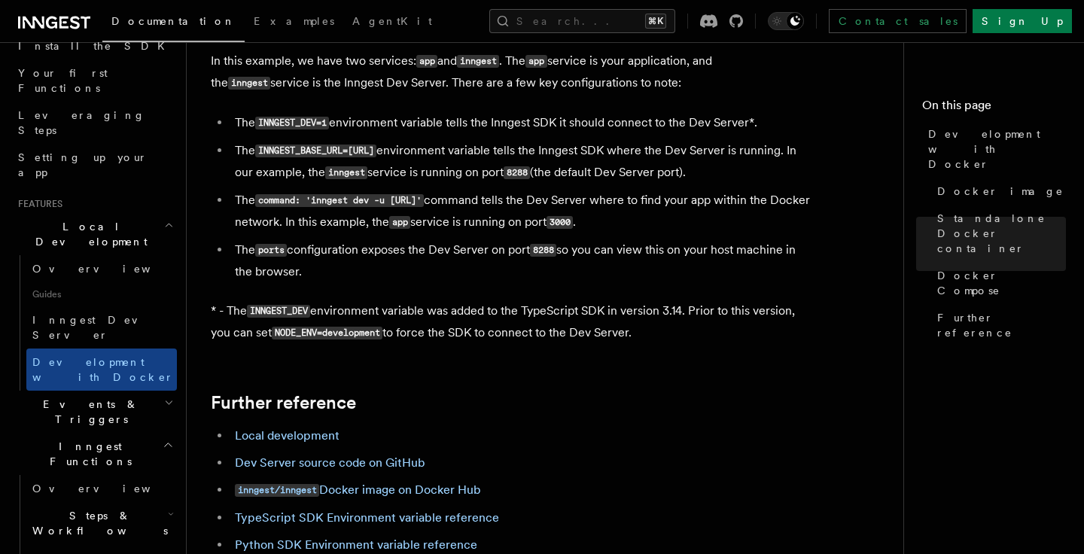
click at [103, 508] on span "Steps & Workflows" at bounding box center [97, 523] width 142 height 30
click at [96, 544] on link "Overview" at bounding box center [109, 557] width 136 height 27
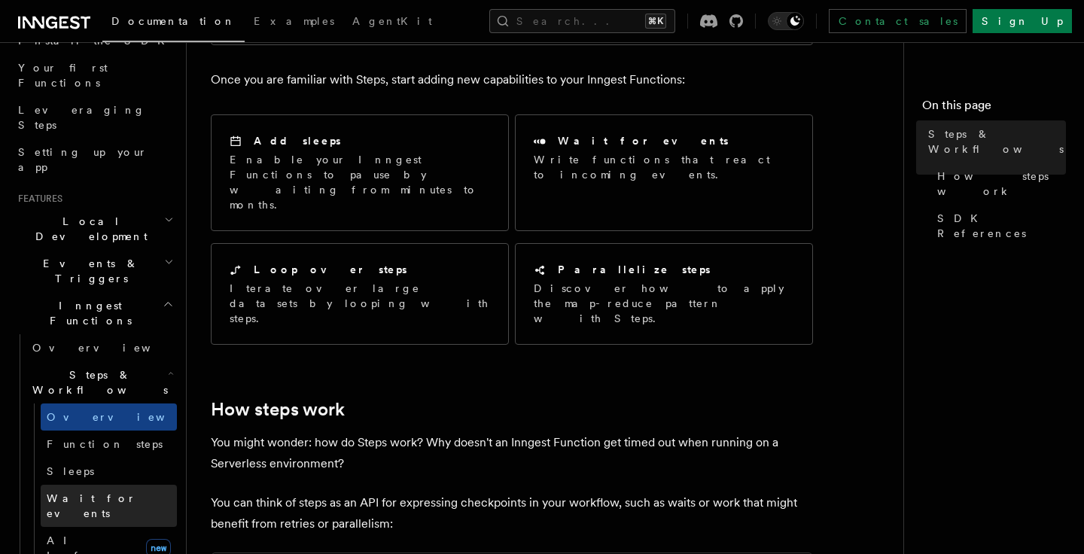
scroll to position [157, 0]
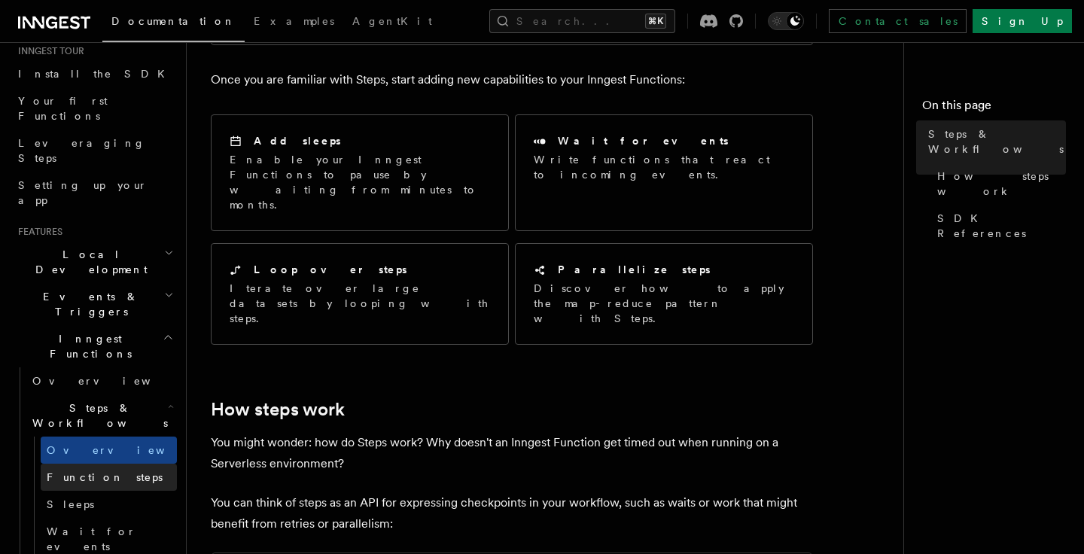
click at [101, 464] on link "Function steps" at bounding box center [109, 477] width 136 height 27
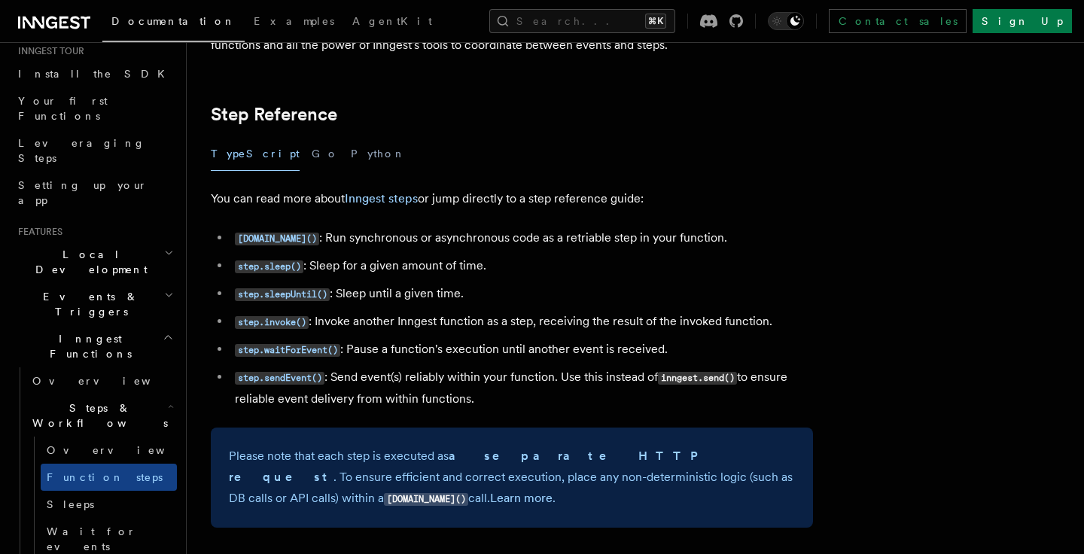
scroll to position [2616, 0]
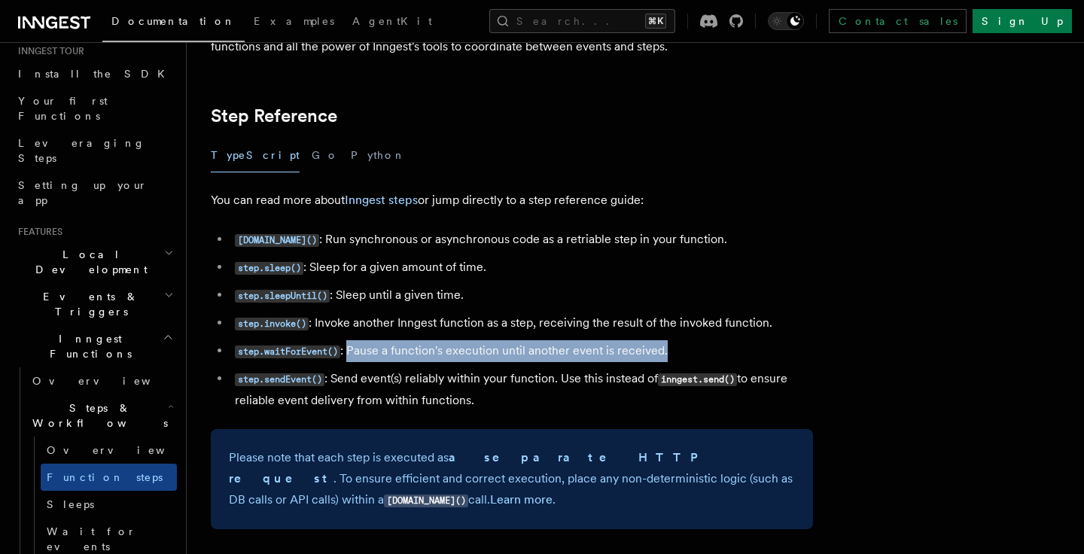
drag, startPoint x: 349, startPoint y: 358, endPoint x: 682, endPoint y: 359, distance: 332.8
click at [682, 358] on li "step.waitForEvent() : Pause a function's execution until another event is recei…" at bounding box center [521, 351] width 583 height 22
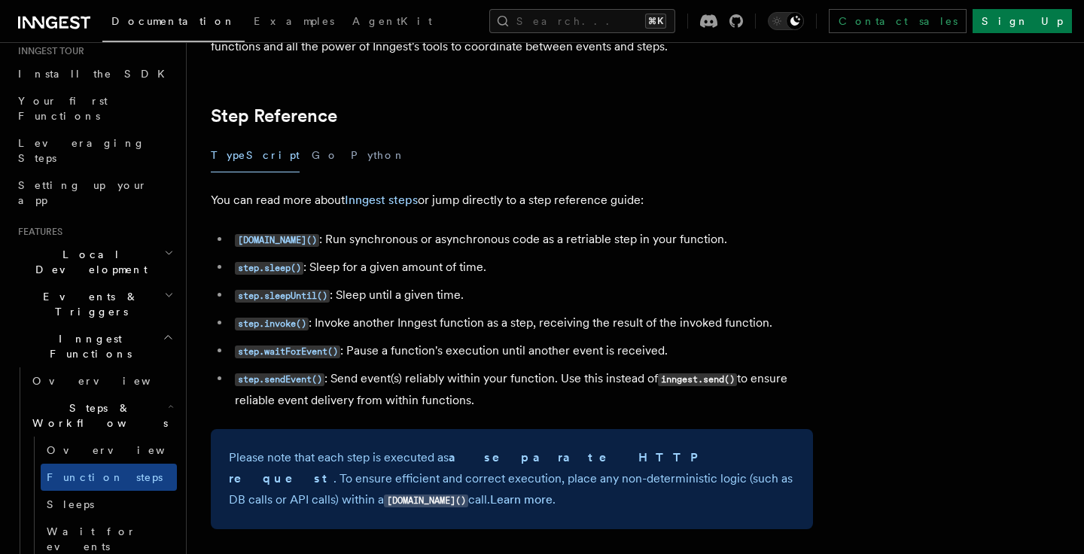
click at [361, 389] on li "step.sendEvent() : Send event(s) reliably within your function. Use this instea…" at bounding box center [521, 389] width 583 height 43
drag, startPoint x: 334, startPoint y: 386, endPoint x: 480, endPoint y: 416, distance: 149.1
click at [480, 411] on li "step.sendEvent() : Send event(s) reliably within your function. Use this instea…" at bounding box center [521, 389] width 583 height 43
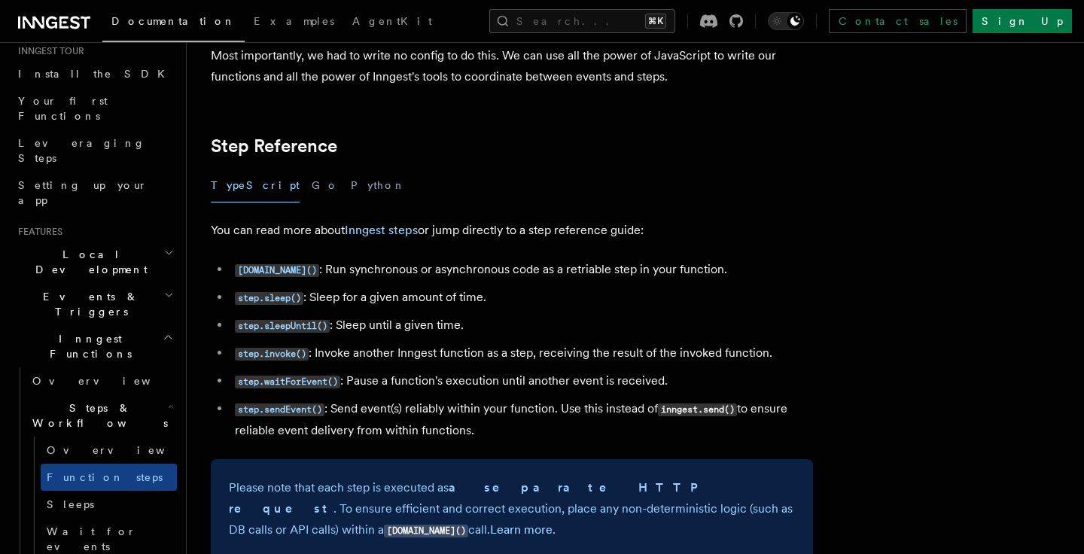
click at [480, 416] on li "step.sendEvent() : Send event(s) reliably within your function. Use this instea…" at bounding box center [521, 419] width 583 height 43
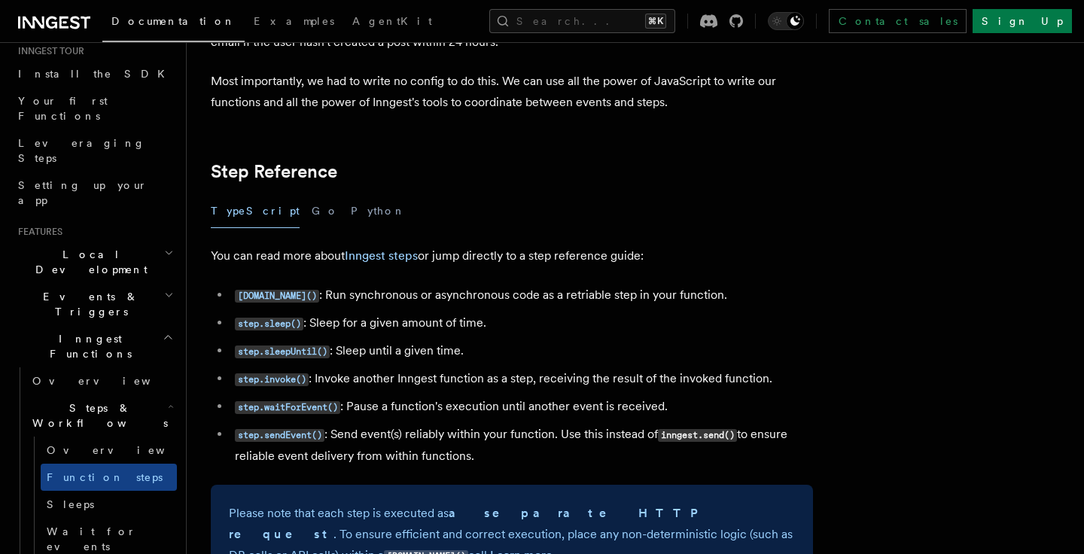
scroll to position [2559, 0]
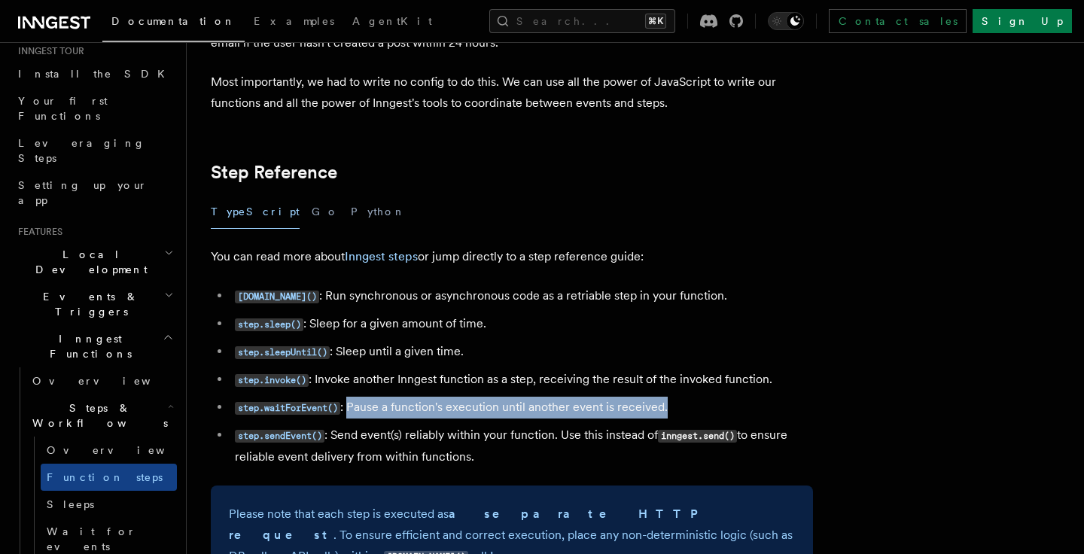
drag, startPoint x: 673, startPoint y: 413, endPoint x: 349, endPoint y: 415, distance: 323.8
click at [349, 415] on li "step.waitForEvent() : Pause a function's execution until another event is recei…" at bounding box center [521, 408] width 583 height 22
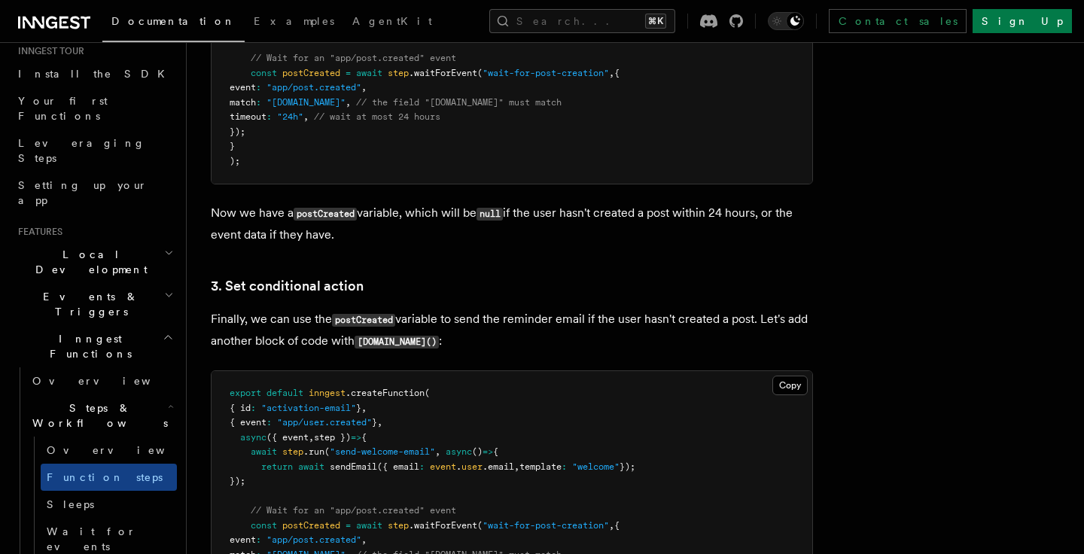
scroll to position [1519, 0]
